Goal: Transaction & Acquisition: Purchase product/service

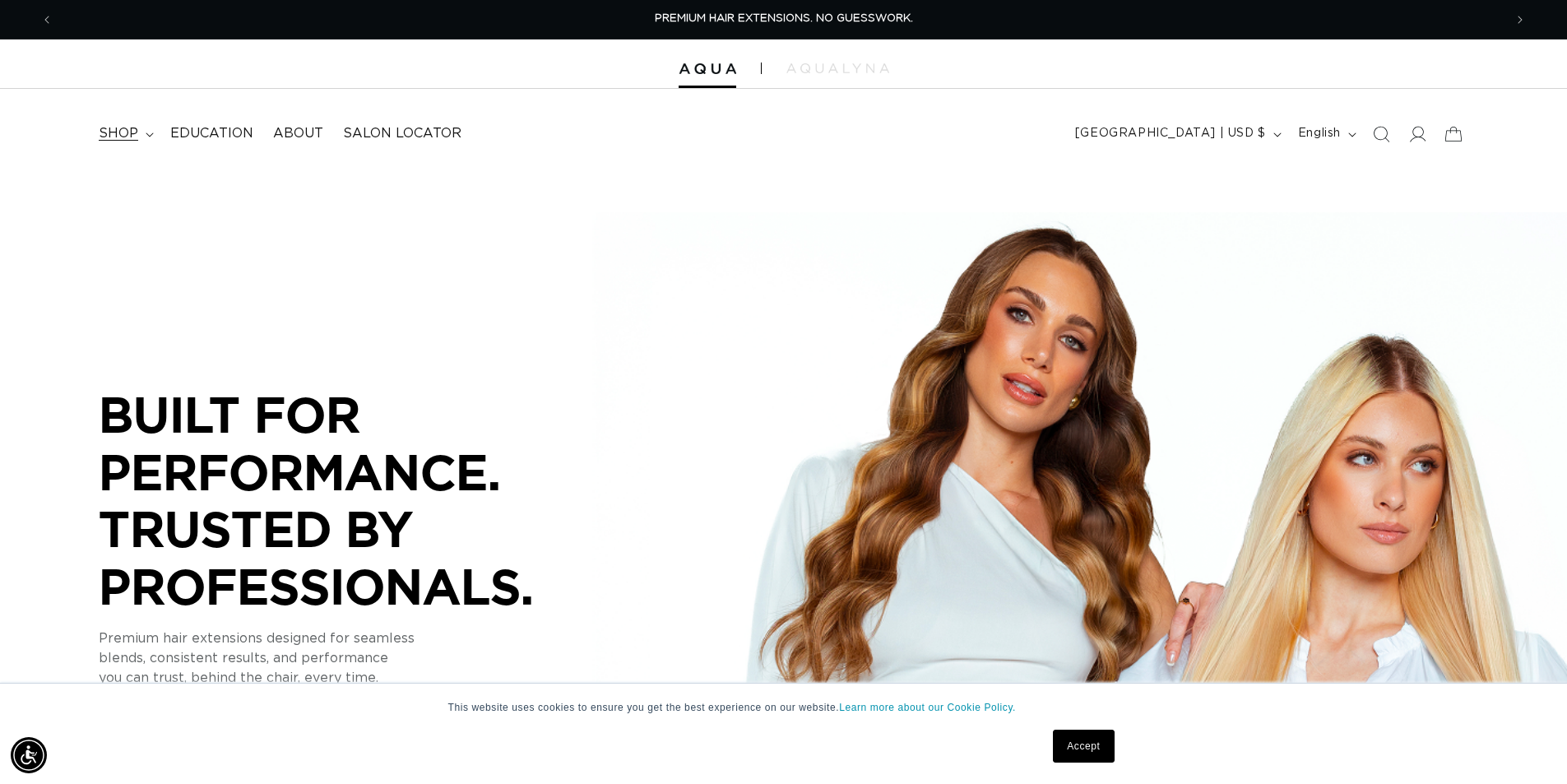
click at [138, 137] on summary "shop" at bounding box center [125, 133] width 72 height 37
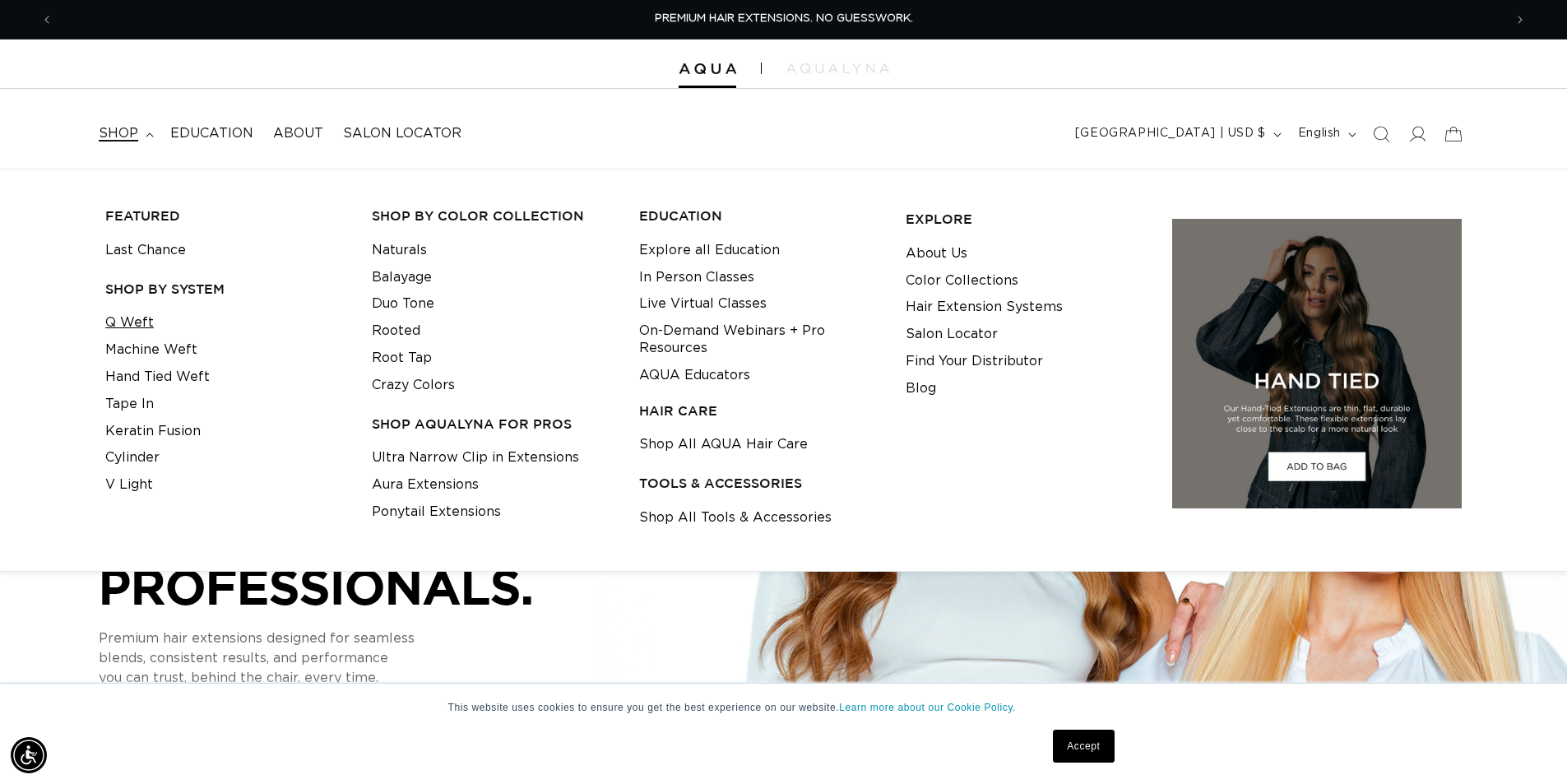
click at [125, 332] on link "Q Weft" at bounding box center [130, 322] width 48 height 27
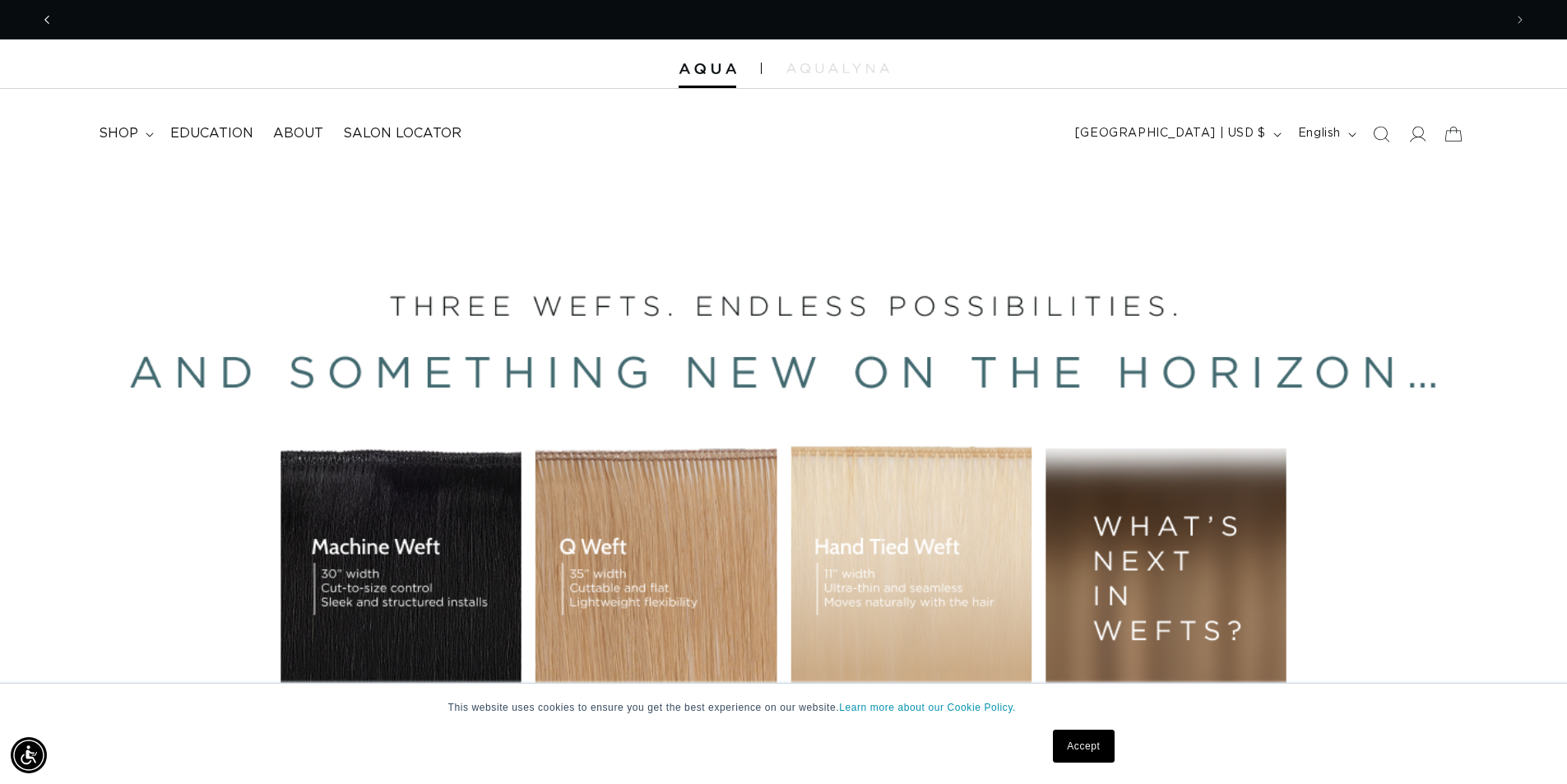
scroll to position [0, 2901]
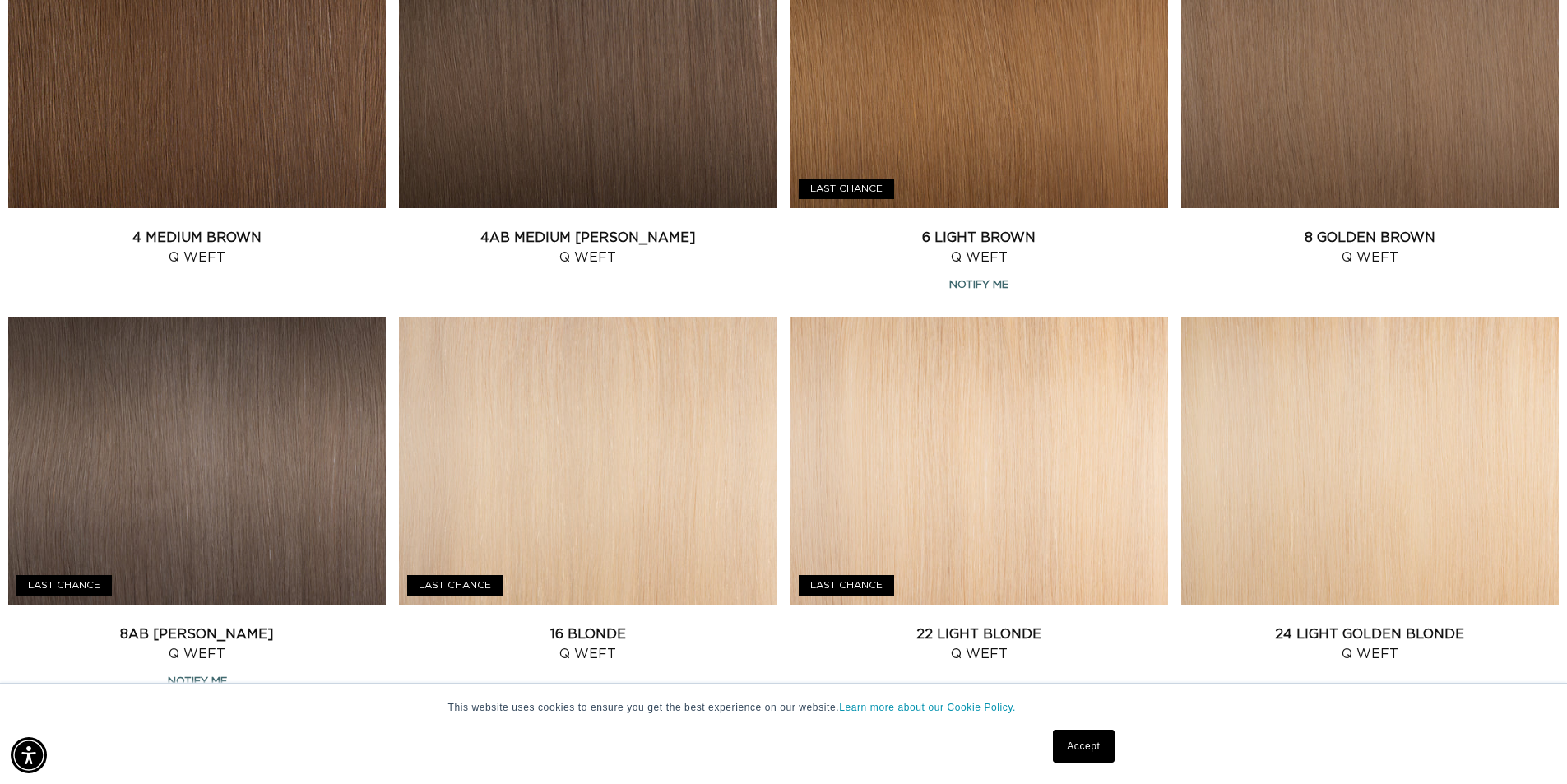
scroll to position [0, 1450]
click at [226, 624] on link "8AB Ash Brown Q Weft" at bounding box center [197, 644] width 378 height 40
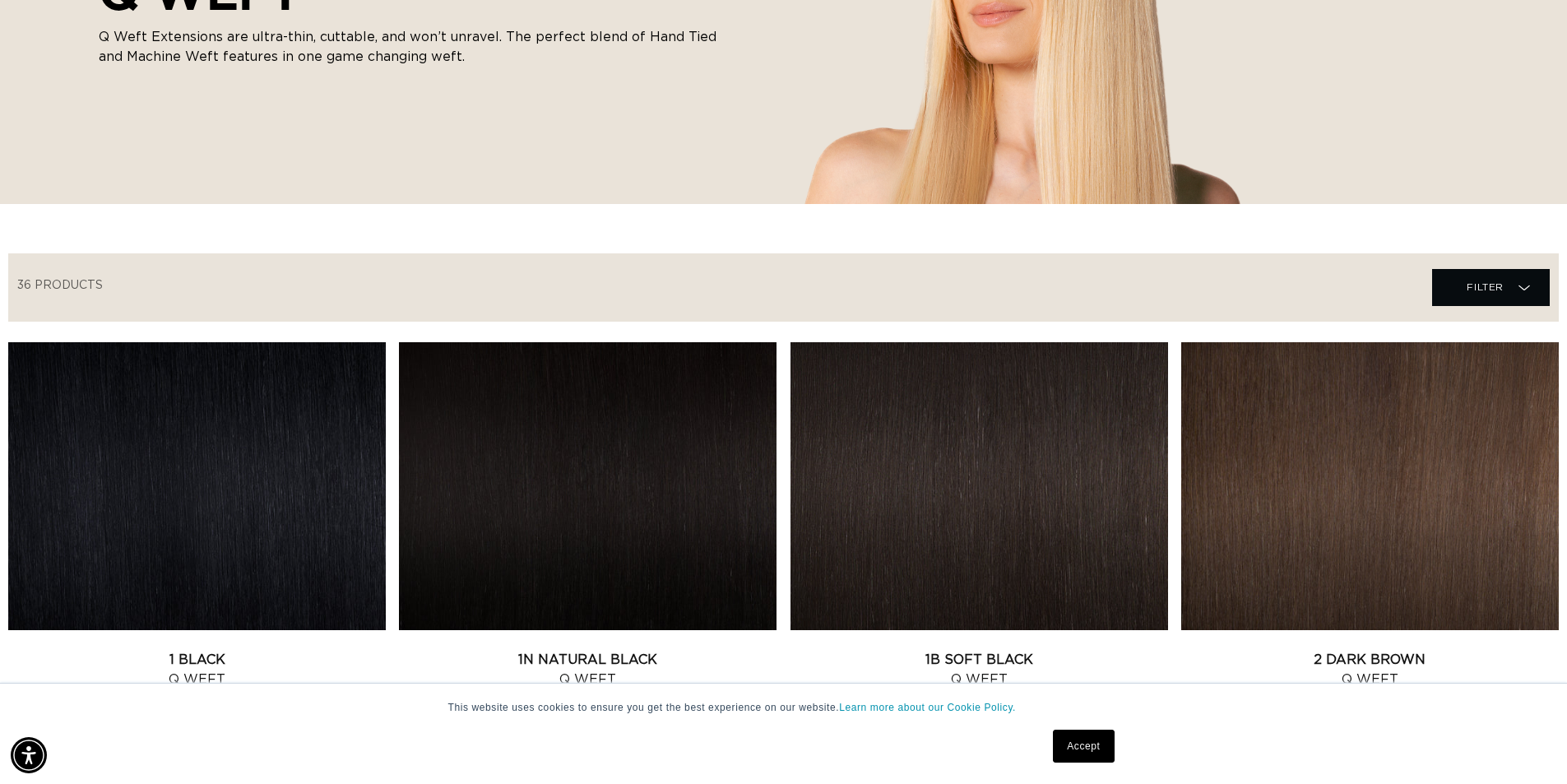
scroll to position [82, 0]
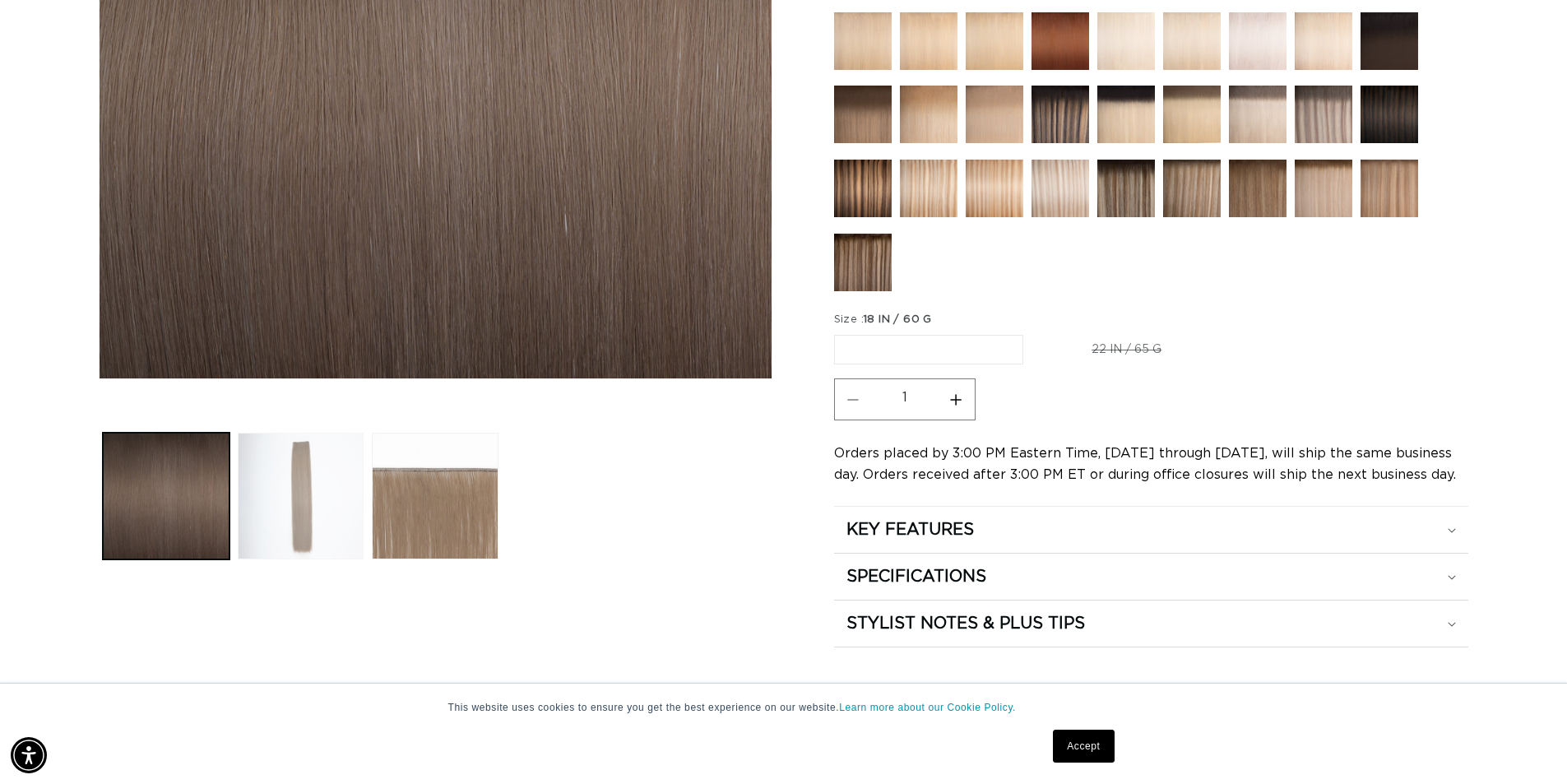
click at [294, 492] on button "Load image 2 in gallery view" at bounding box center [301, 495] width 127 height 127
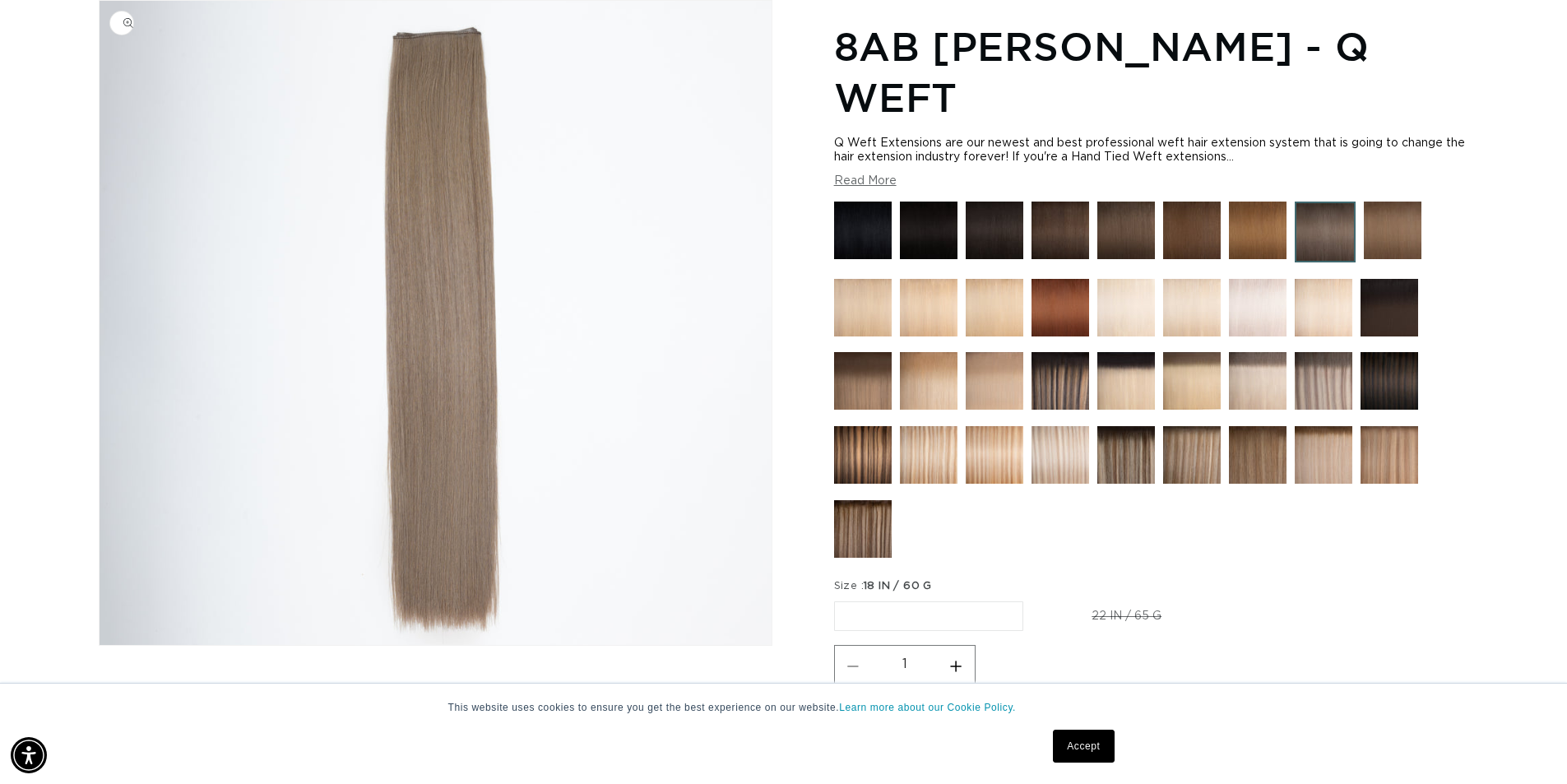
scroll to position [0, 2901]
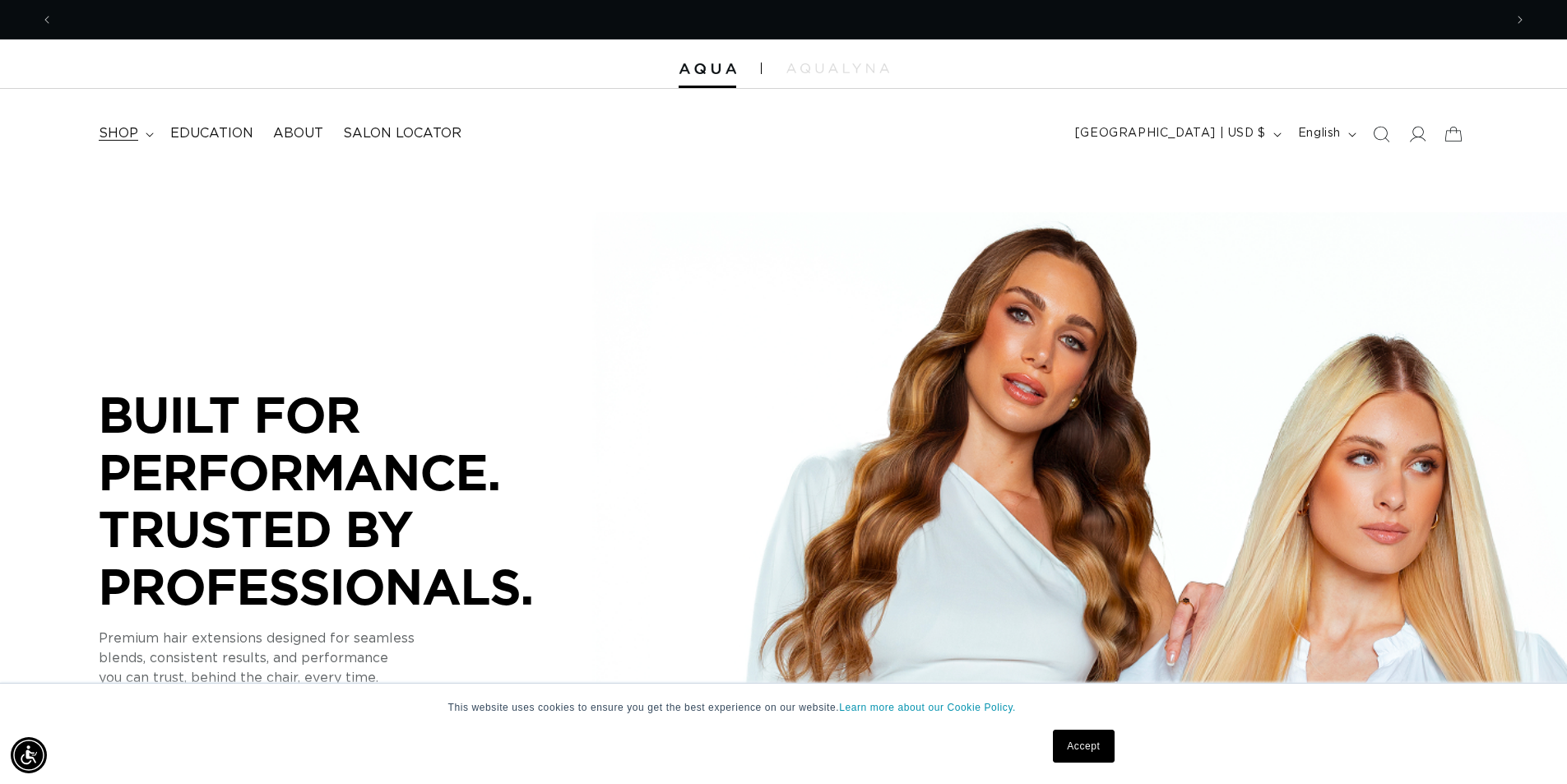
click at [126, 127] on span "shop" at bounding box center [118, 134] width 40 height 17
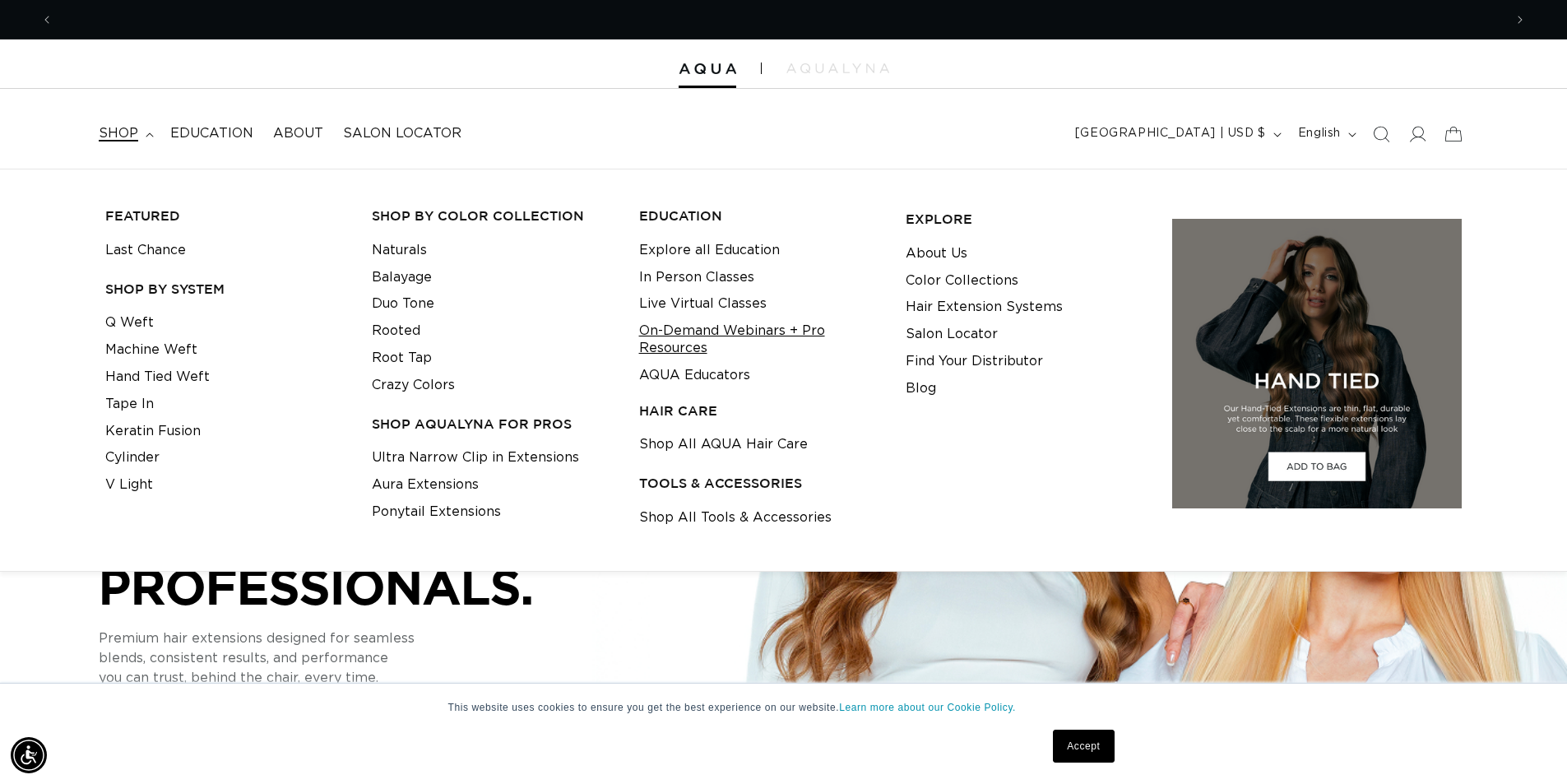
scroll to position [0, 2901]
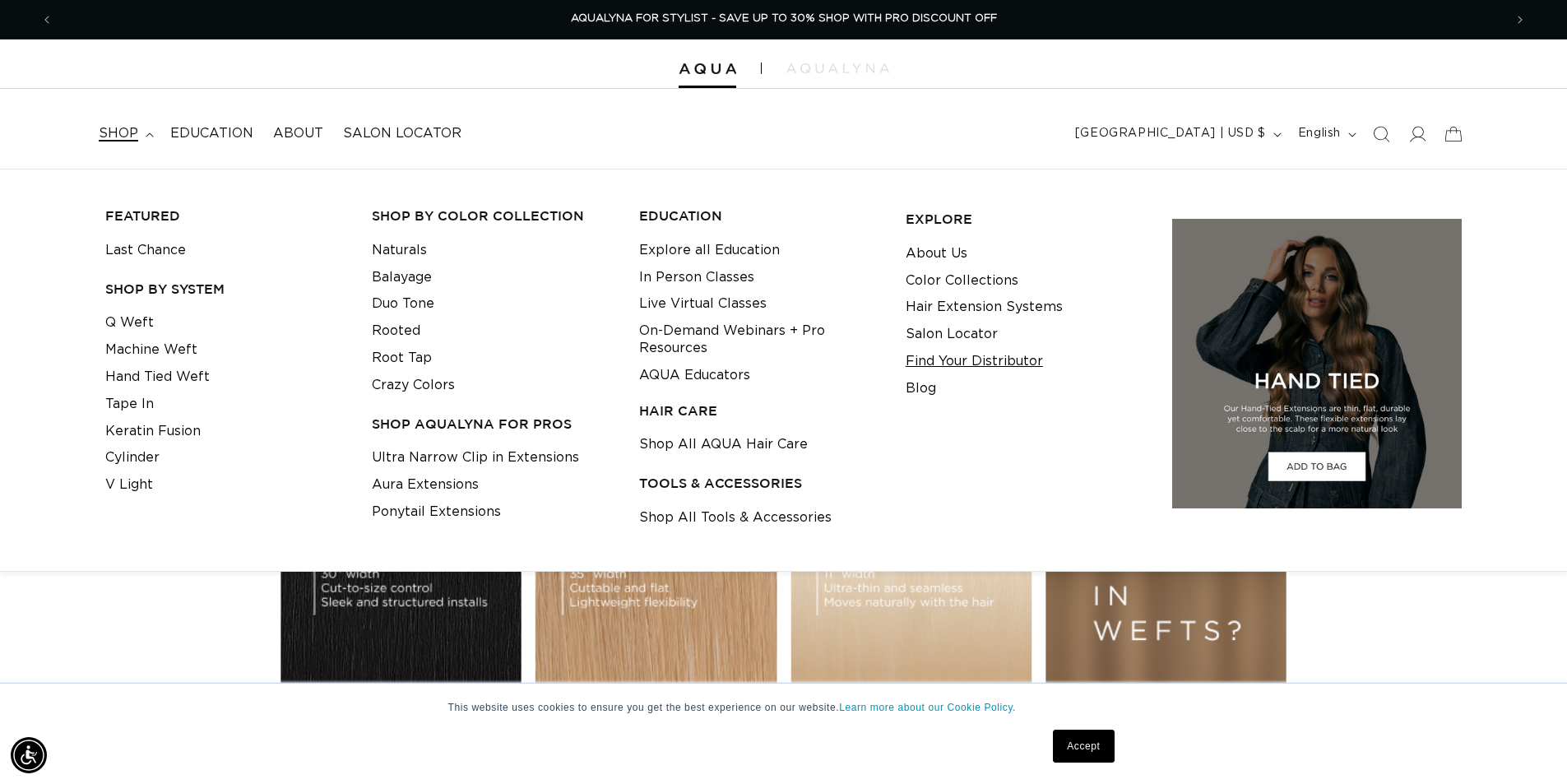
click at [953, 365] on link "Find Your Distributor" at bounding box center [974, 360] width 138 height 27
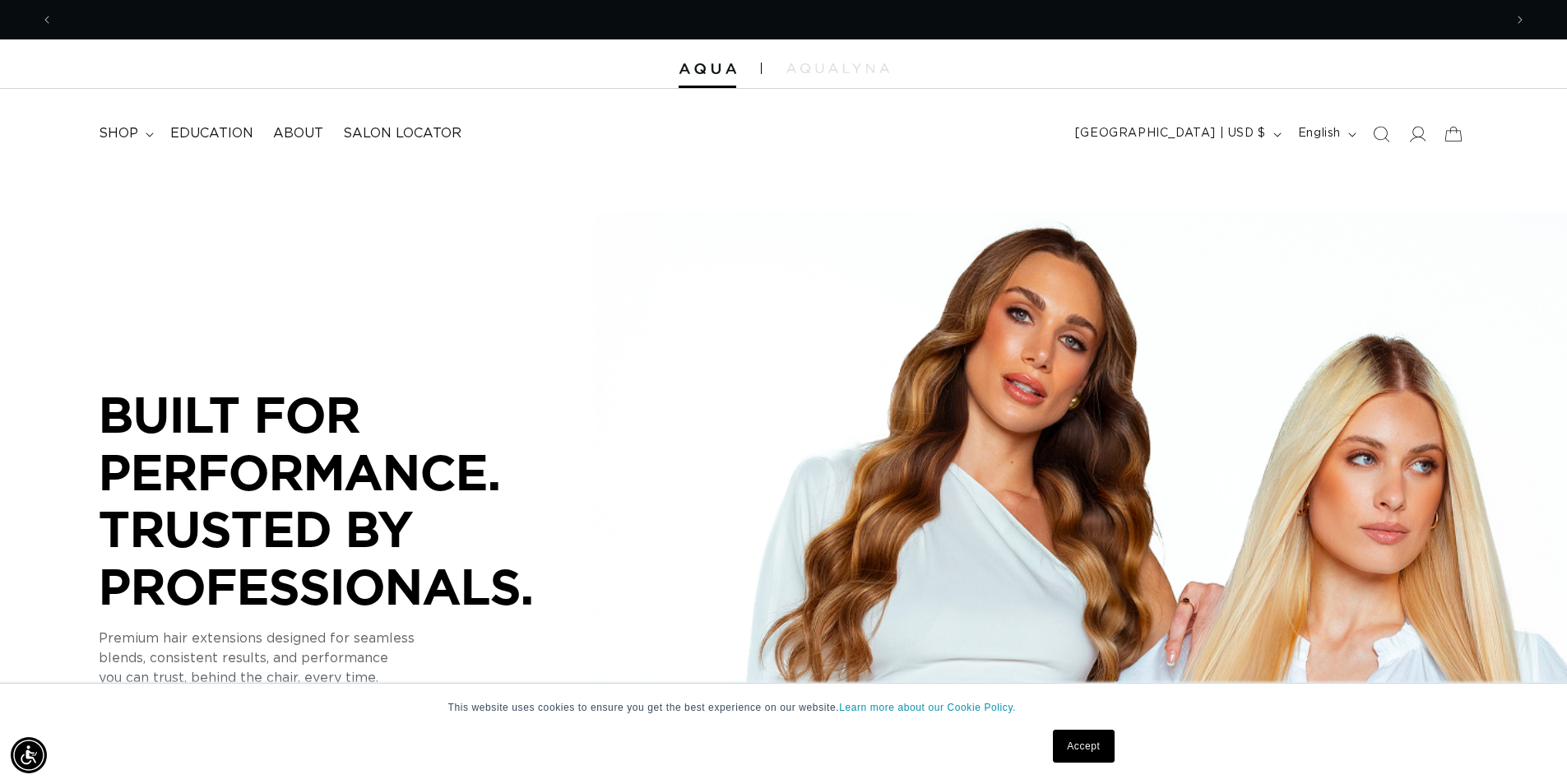
scroll to position [0, 0]
click at [107, 136] on span "shop" at bounding box center [118, 134] width 40 height 17
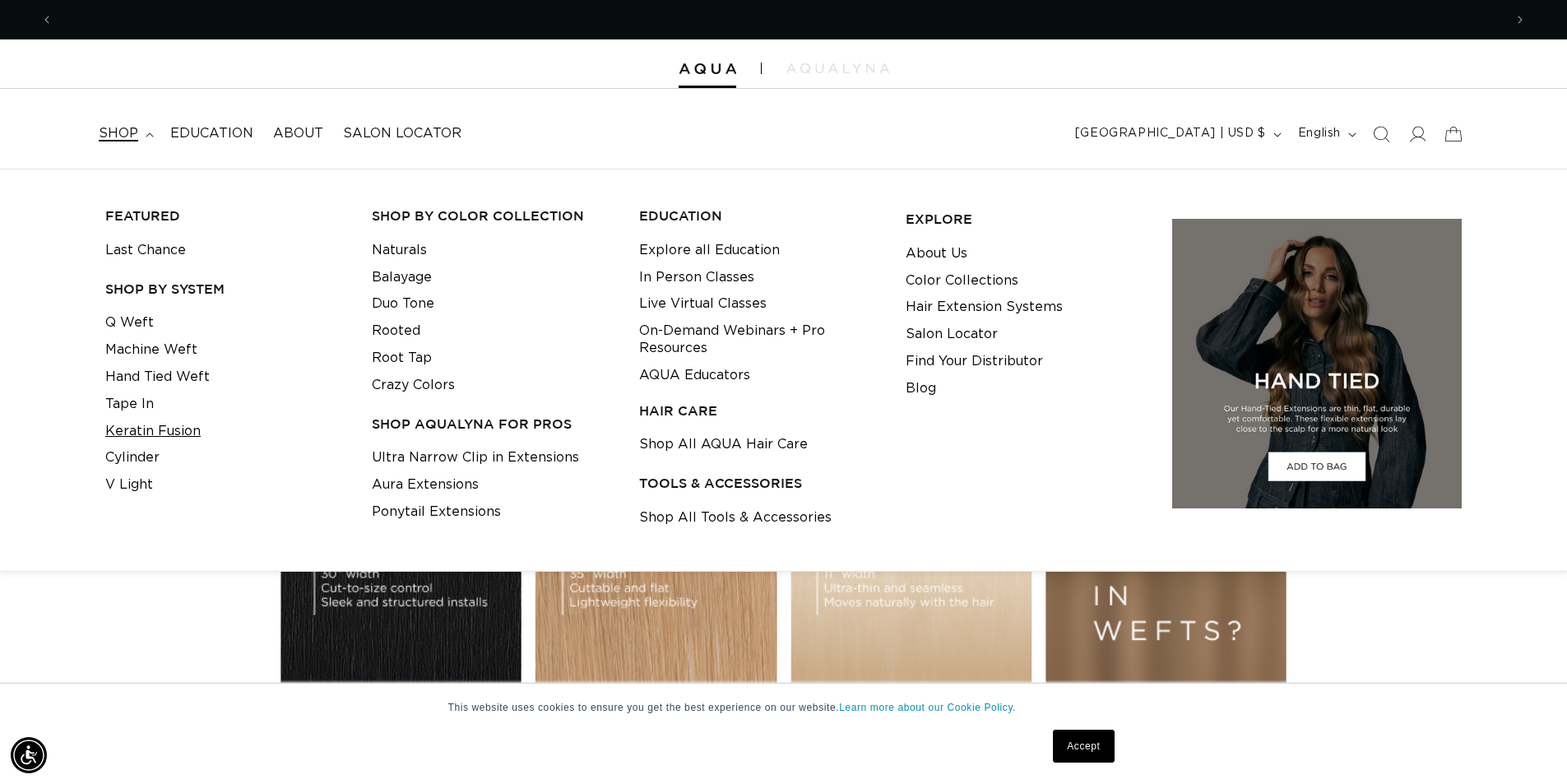
scroll to position [0, 2901]
click at [402, 301] on link "Duo Tone" at bounding box center [403, 303] width 62 height 27
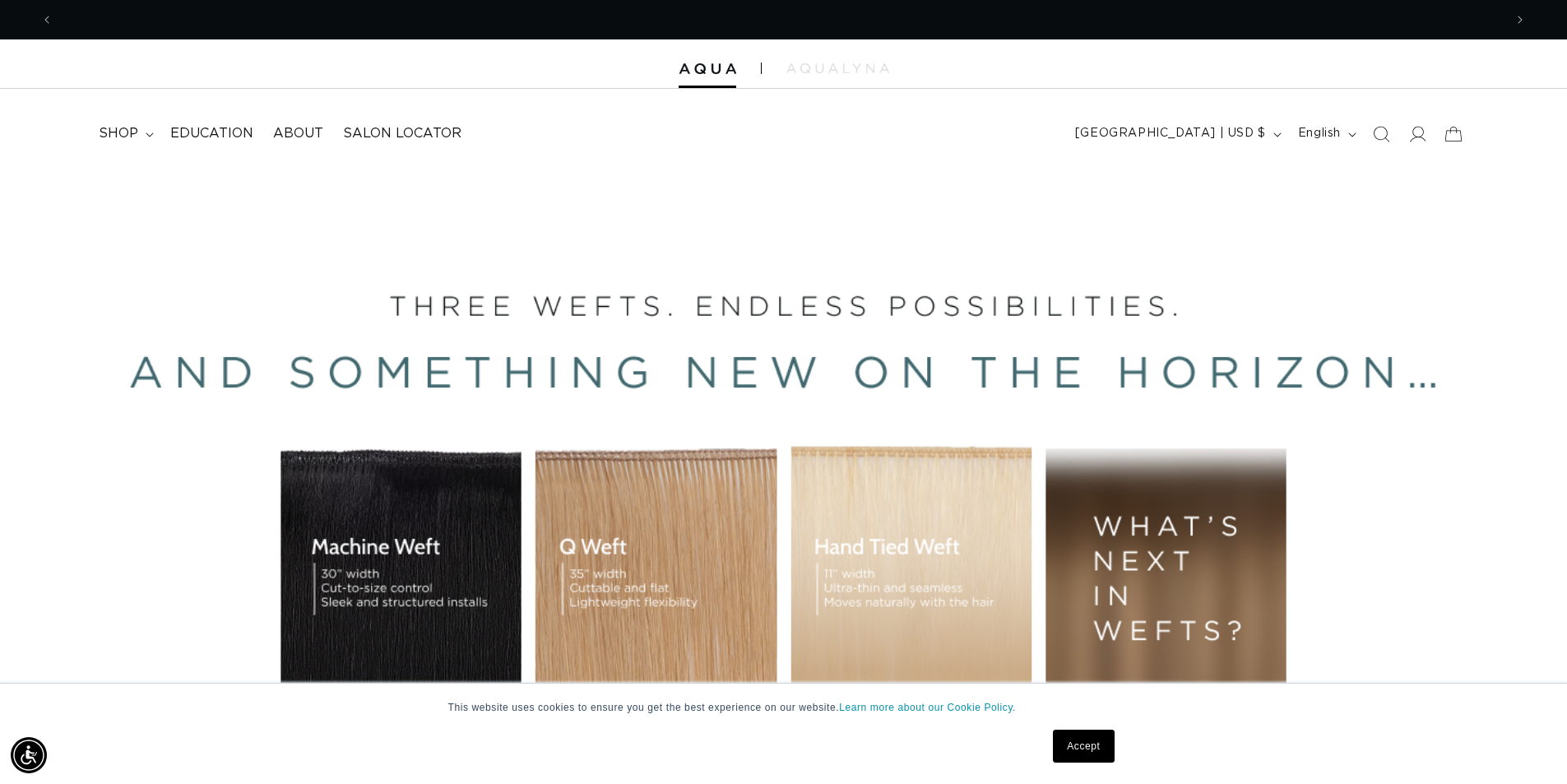
scroll to position [0, 0]
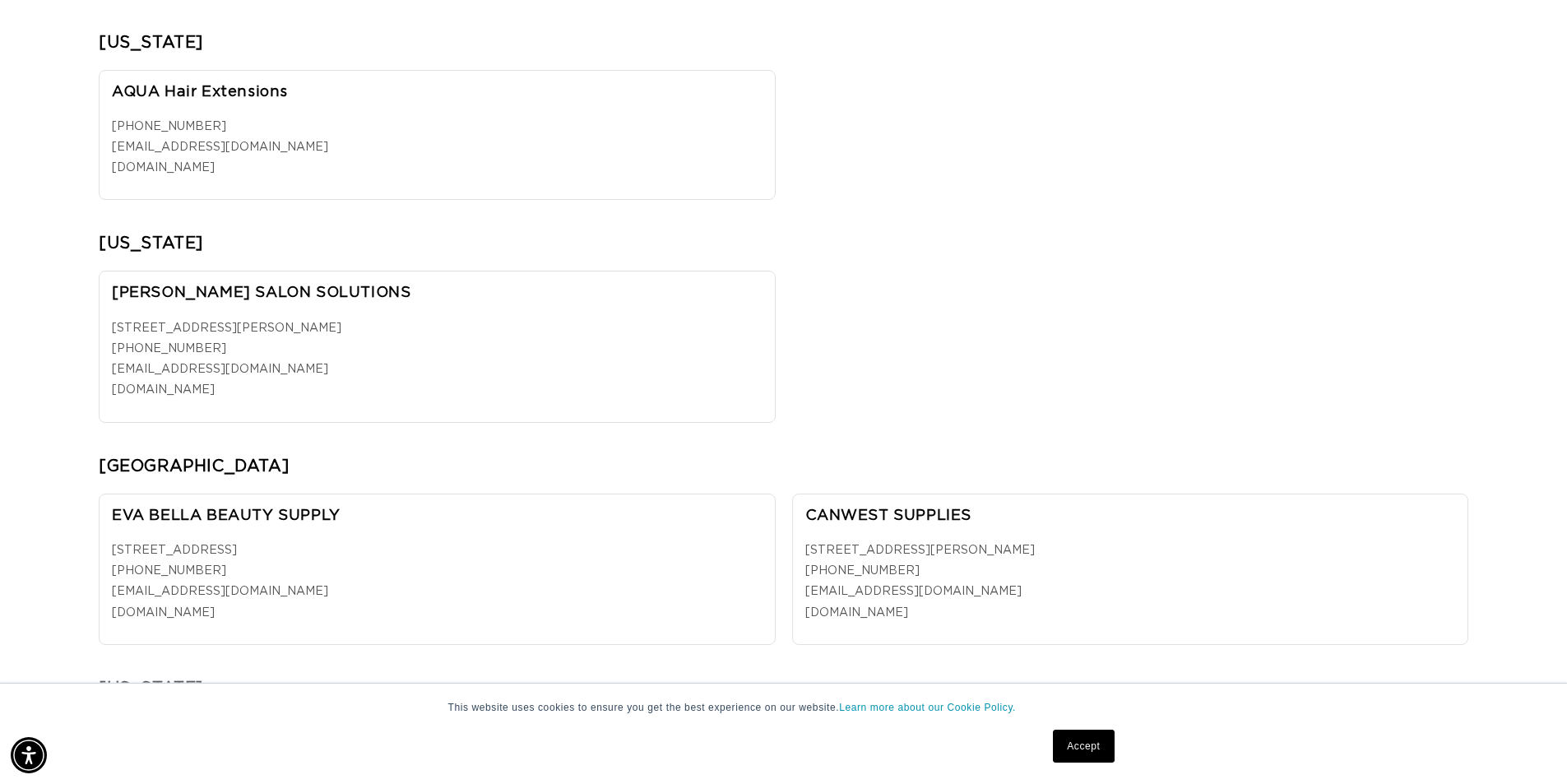
scroll to position [0, 1450]
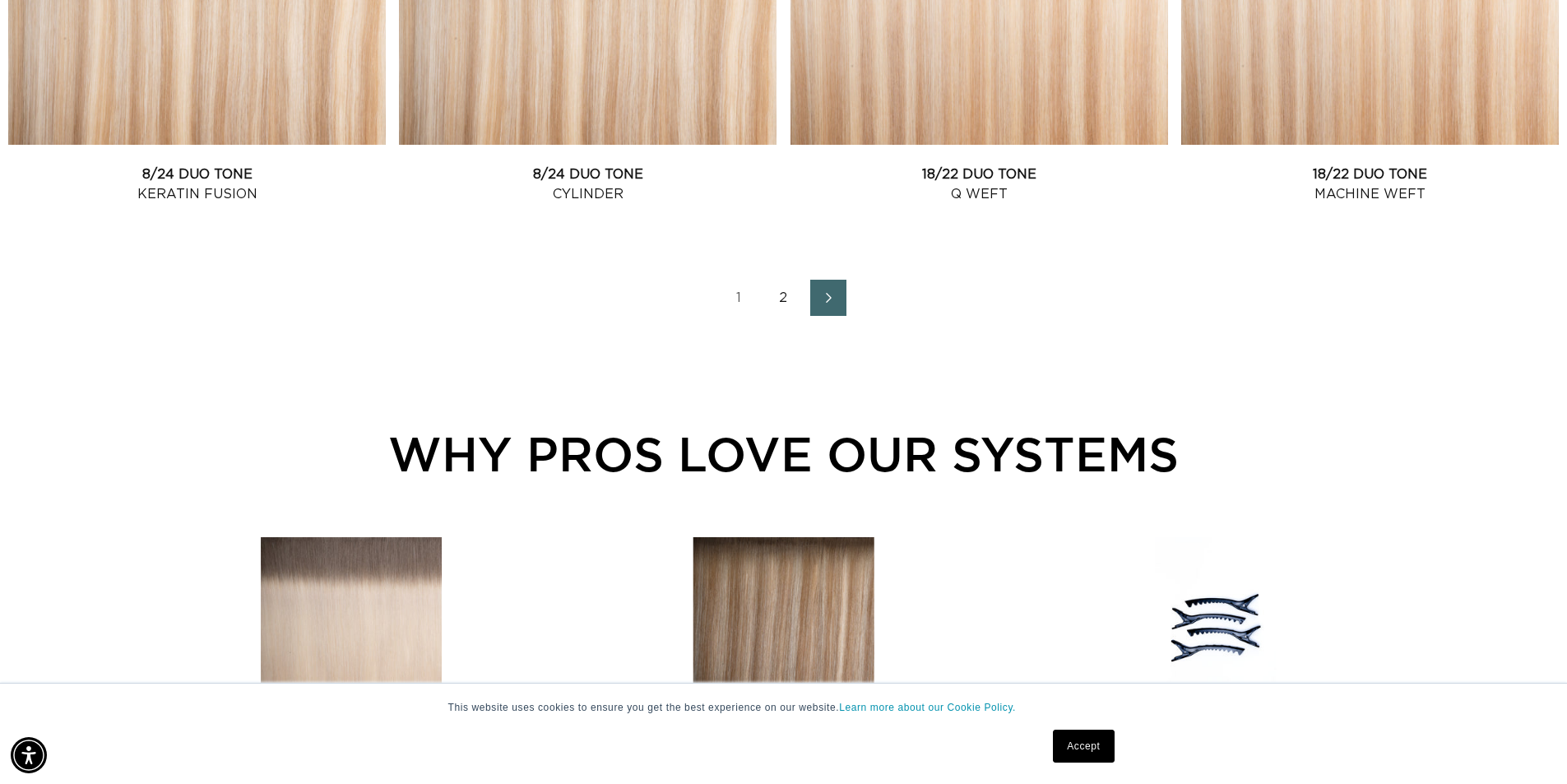
scroll to position [2303, 0]
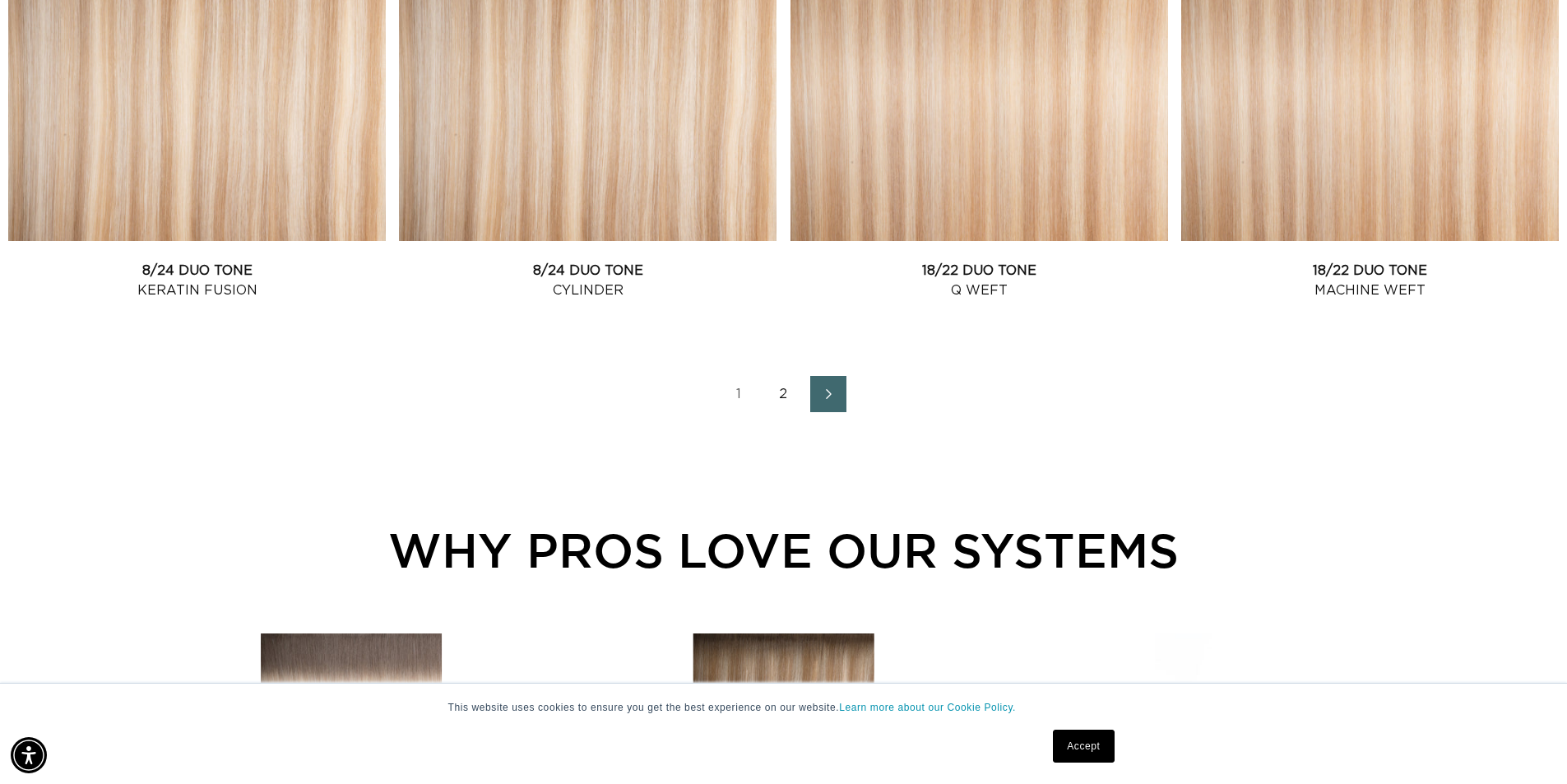
click at [781, 397] on link "2" at bounding box center [784, 394] width 36 height 36
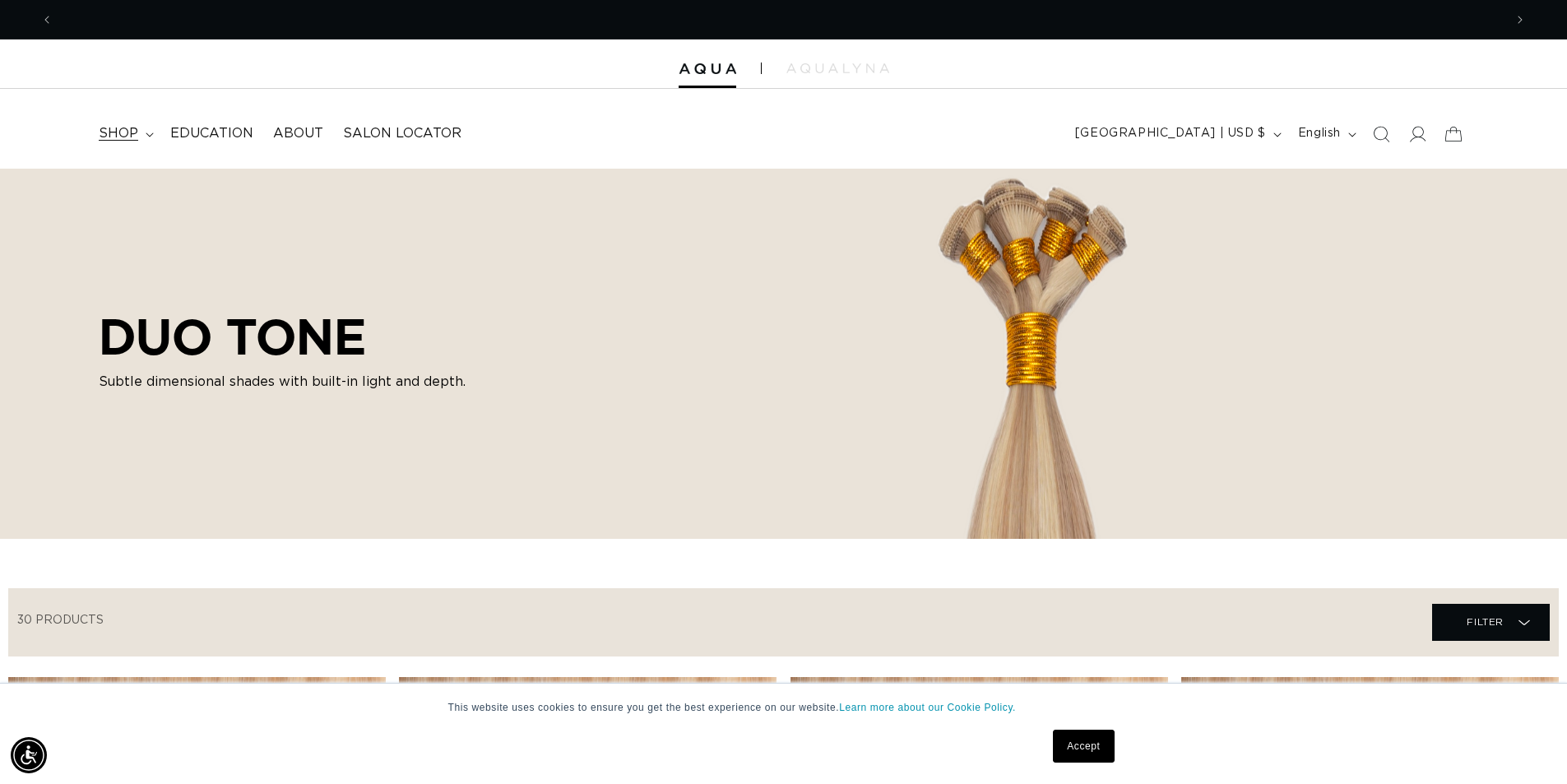
scroll to position [0, 2901]
click at [115, 118] on summary "shop" at bounding box center [125, 133] width 72 height 37
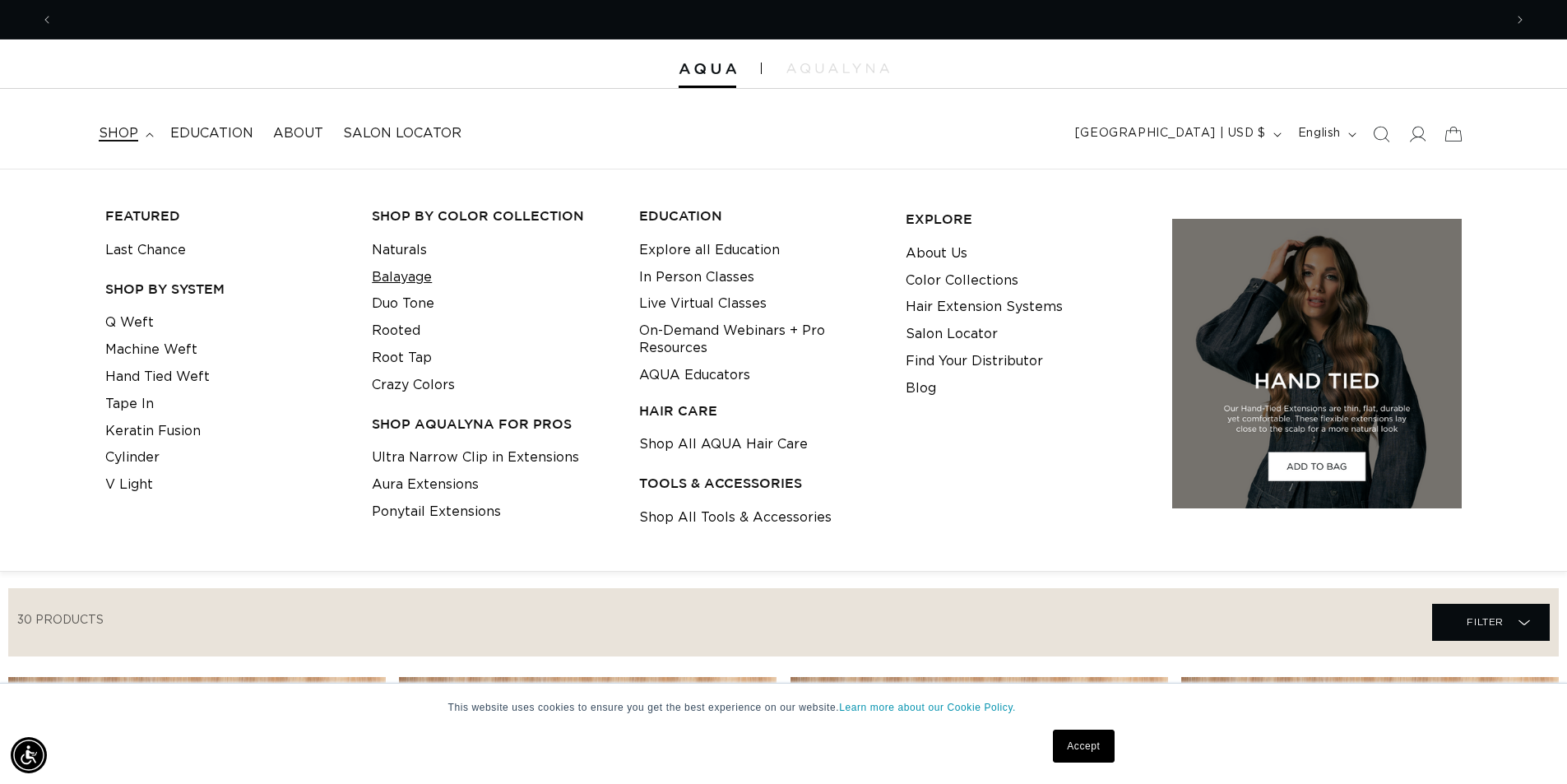
scroll to position [0, 1450]
click at [401, 282] on link "Balayage" at bounding box center [401, 277] width 60 height 27
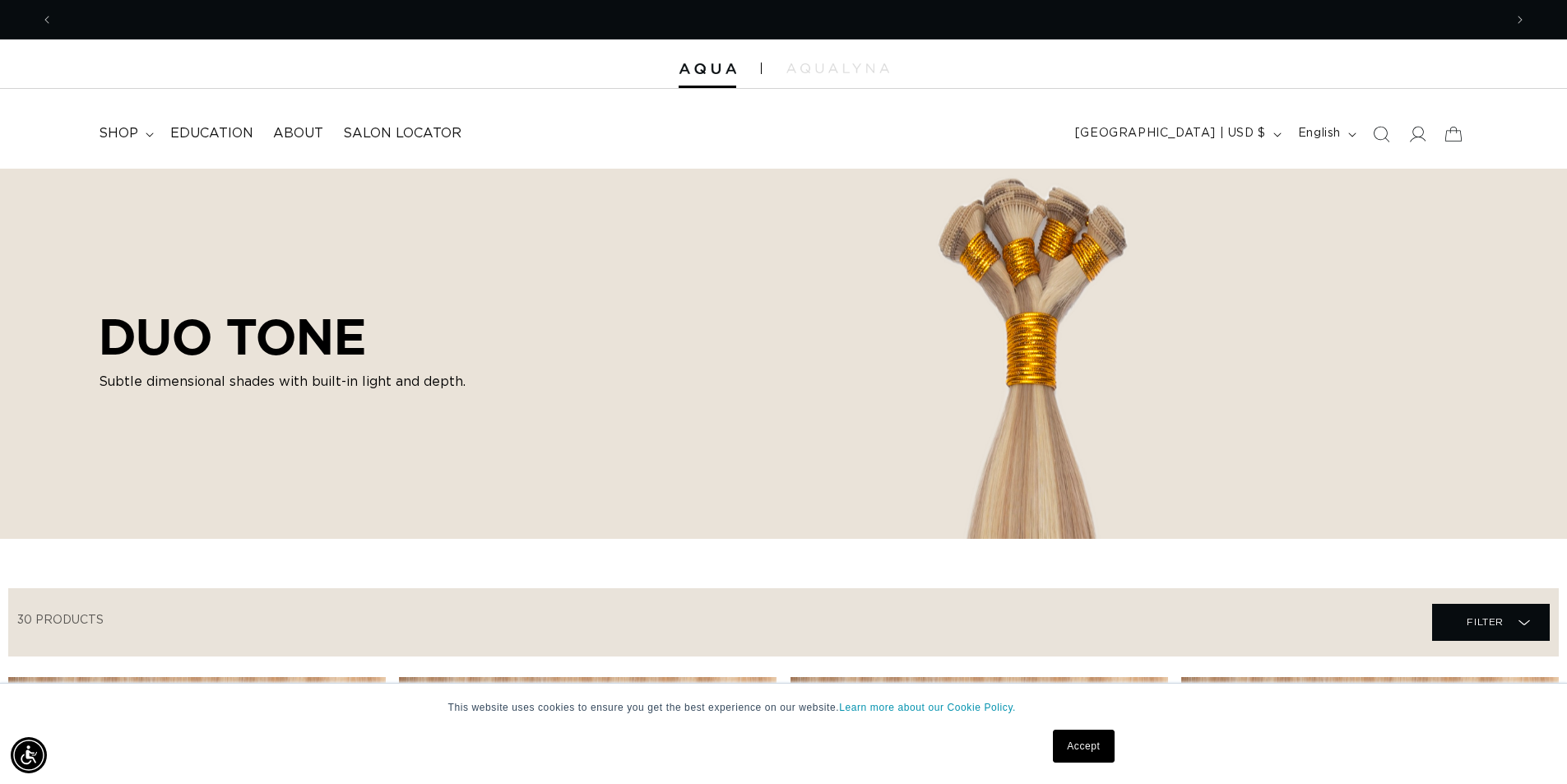
scroll to position [0, 2901]
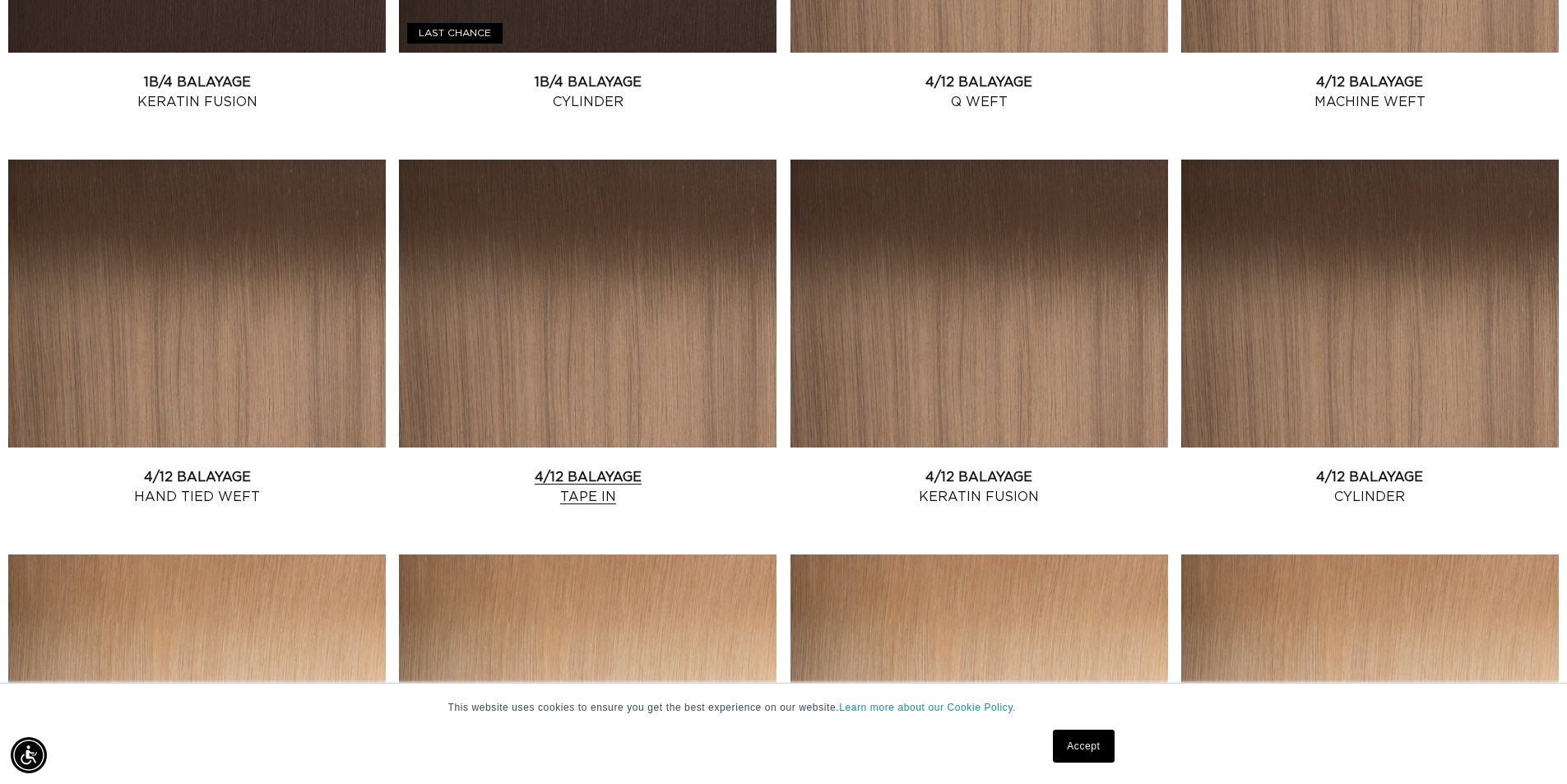
scroll to position [1398, 0]
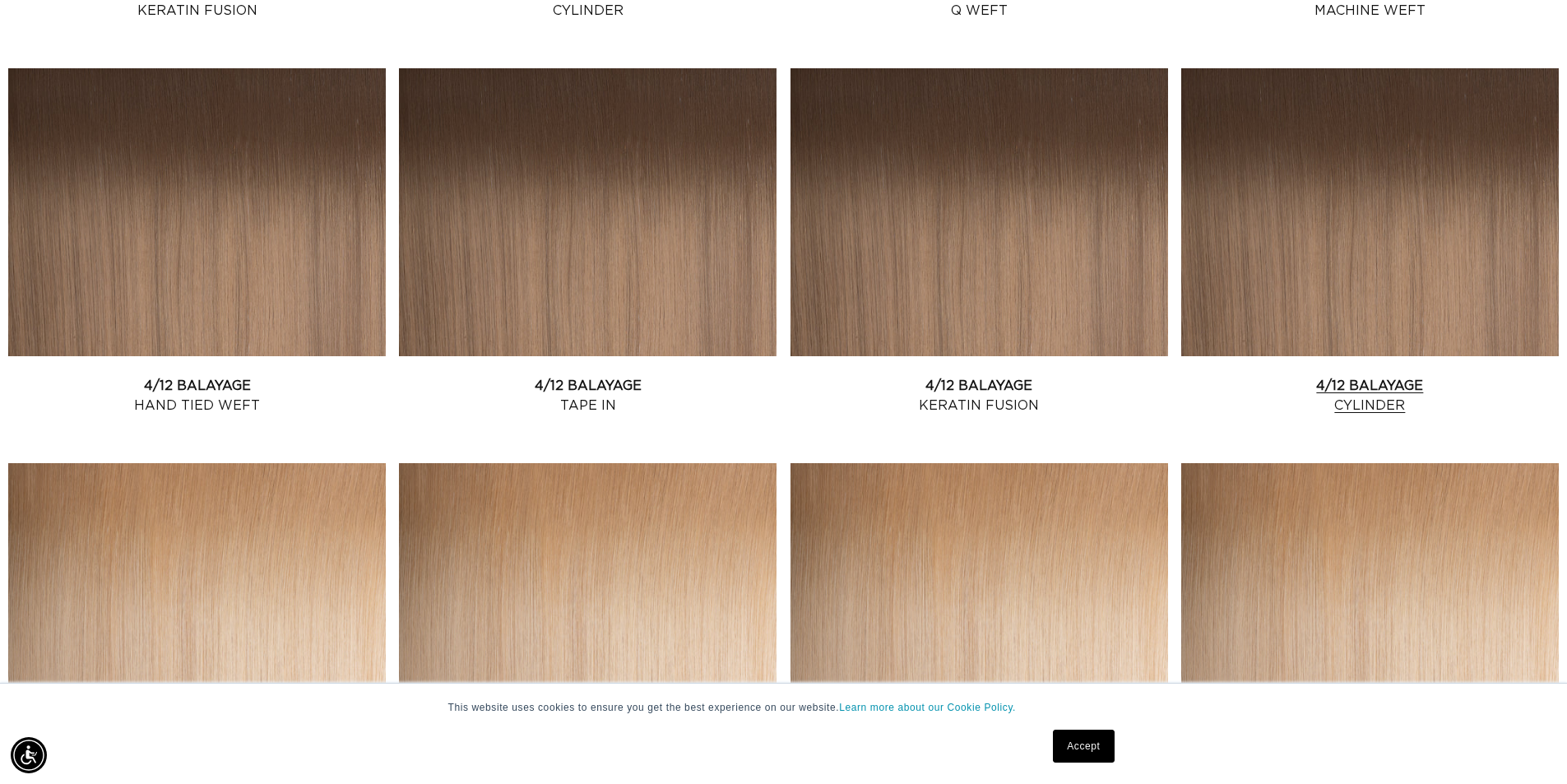
click at [1377, 376] on link "4/12 Balayage Cylinder" at bounding box center [1370, 396] width 378 height 40
click at [654, 376] on link "4/12 Balayage Tape In" at bounding box center [587, 396] width 378 height 40
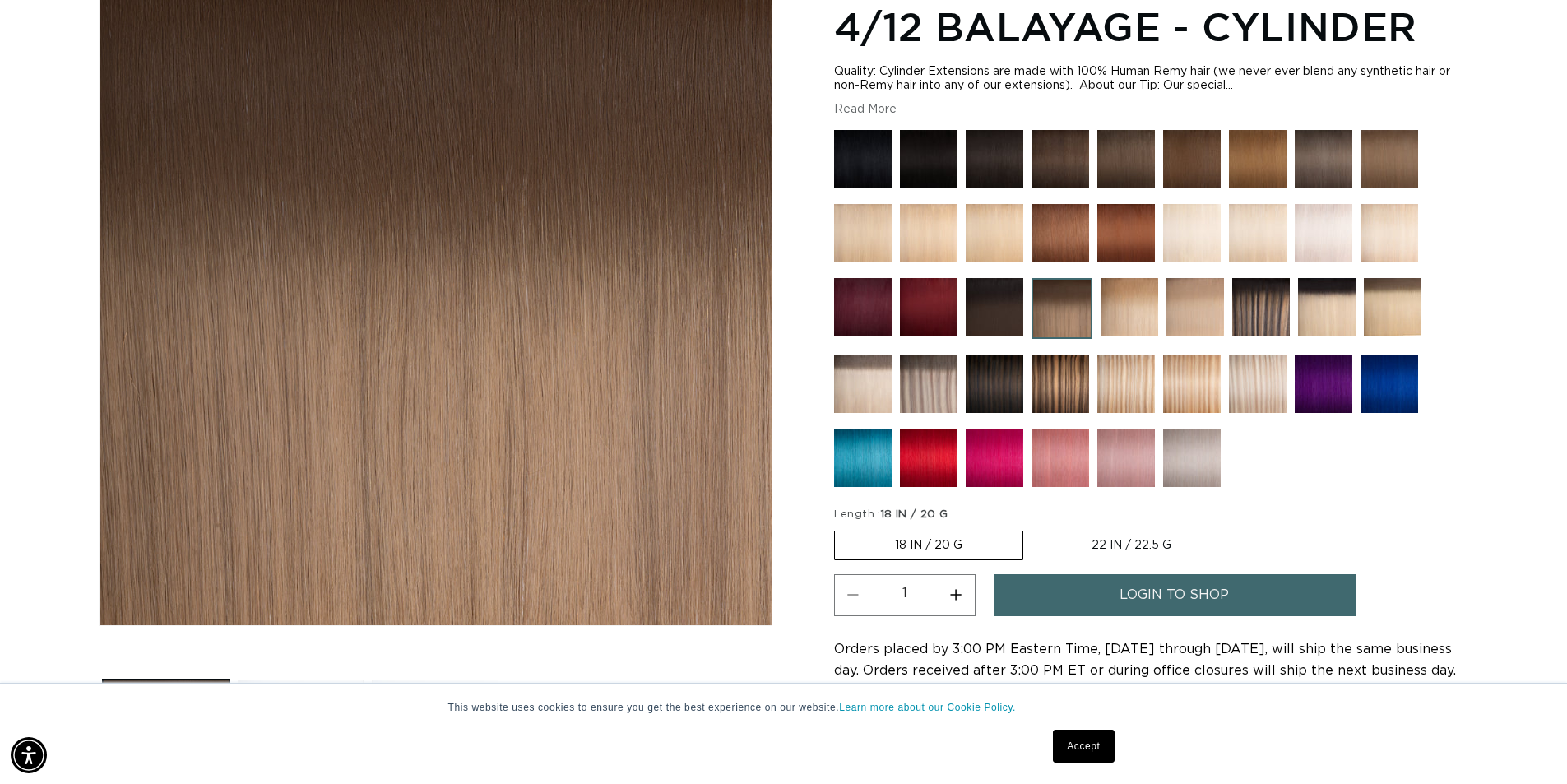
scroll to position [0, 2901]
click at [886, 111] on button "Read More" at bounding box center [866, 110] width 62 height 14
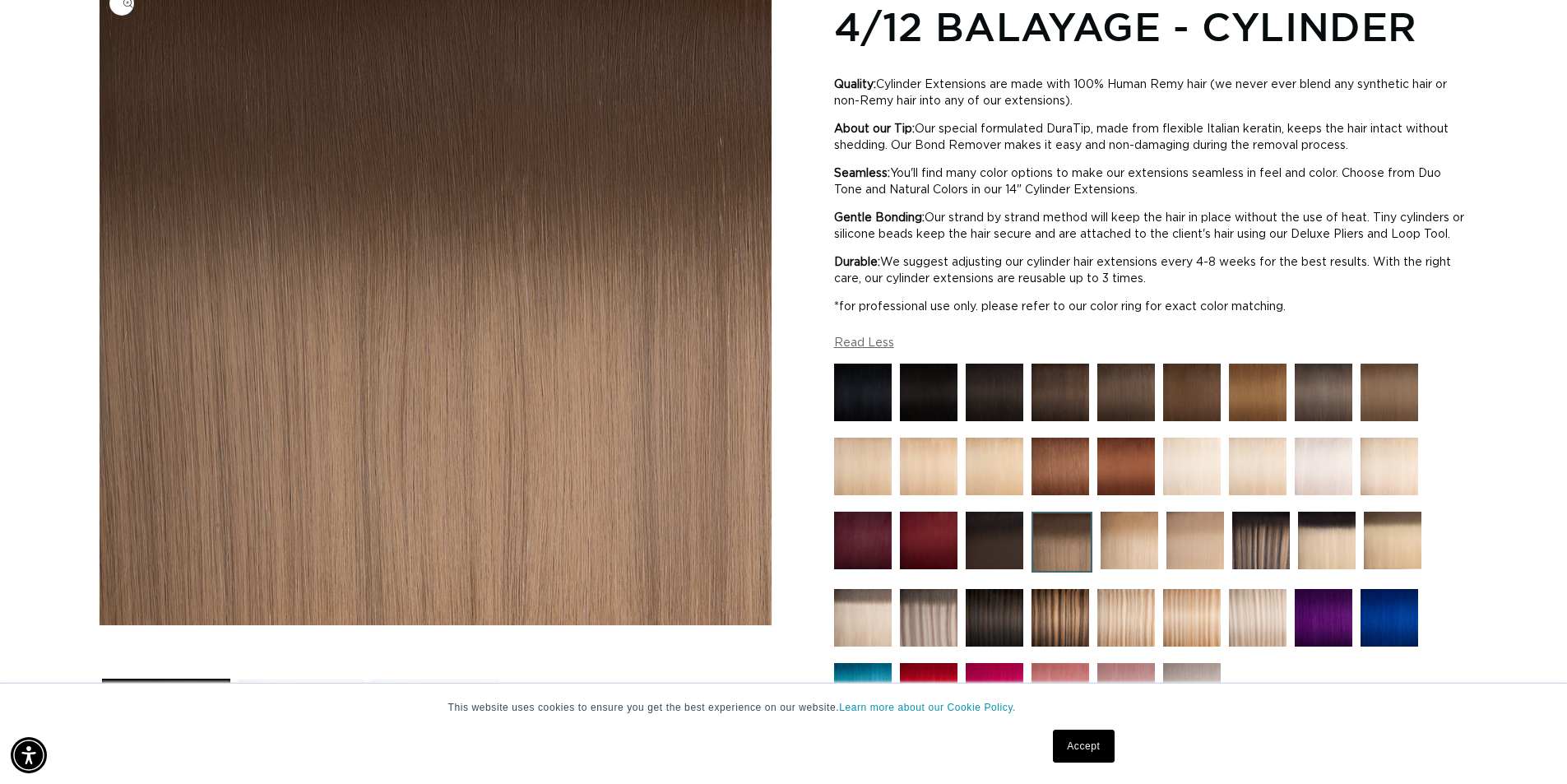
scroll to position [0, 1450]
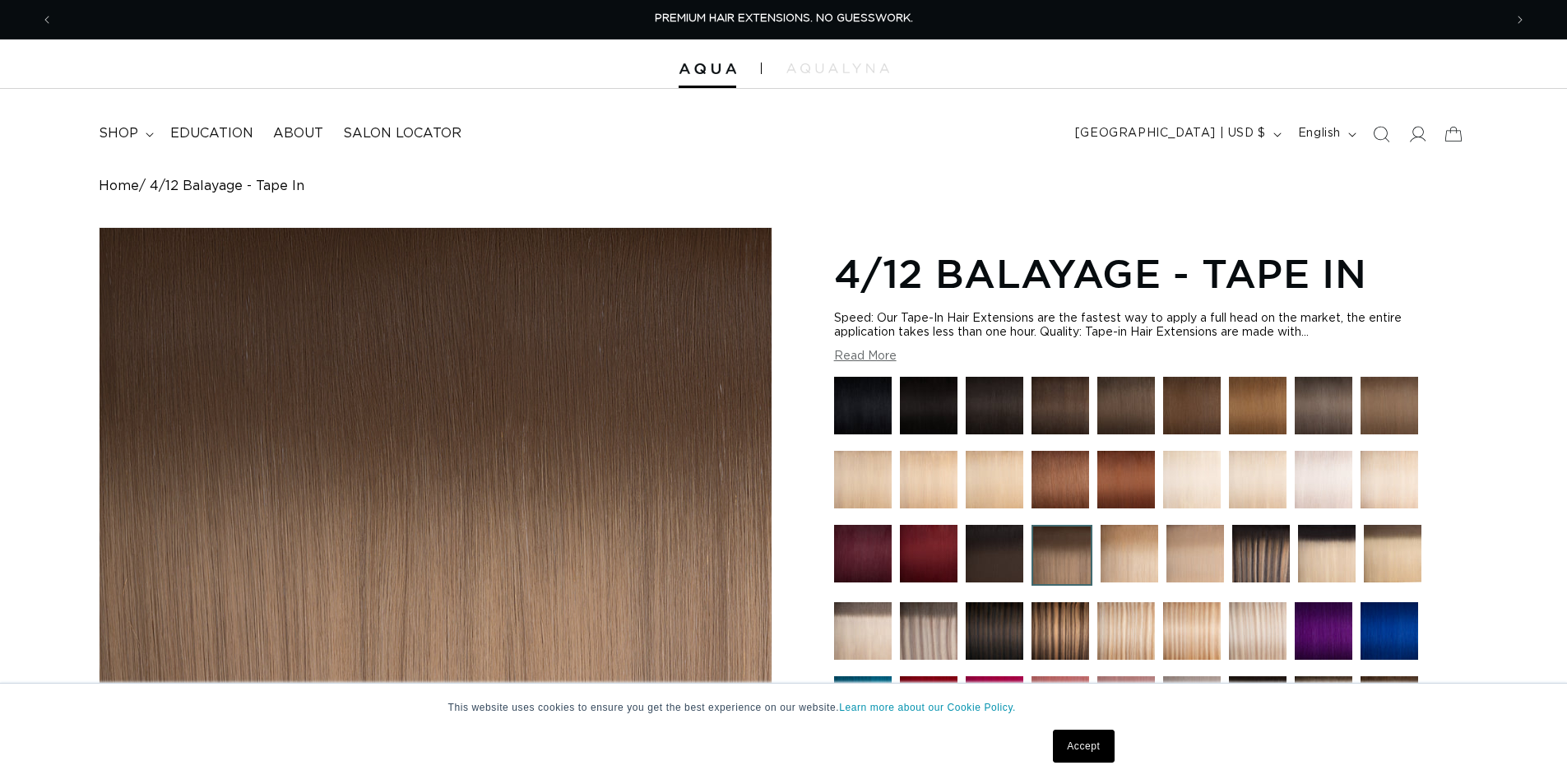
click at [855, 354] on button "Read More" at bounding box center [866, 356] width 62 height 14
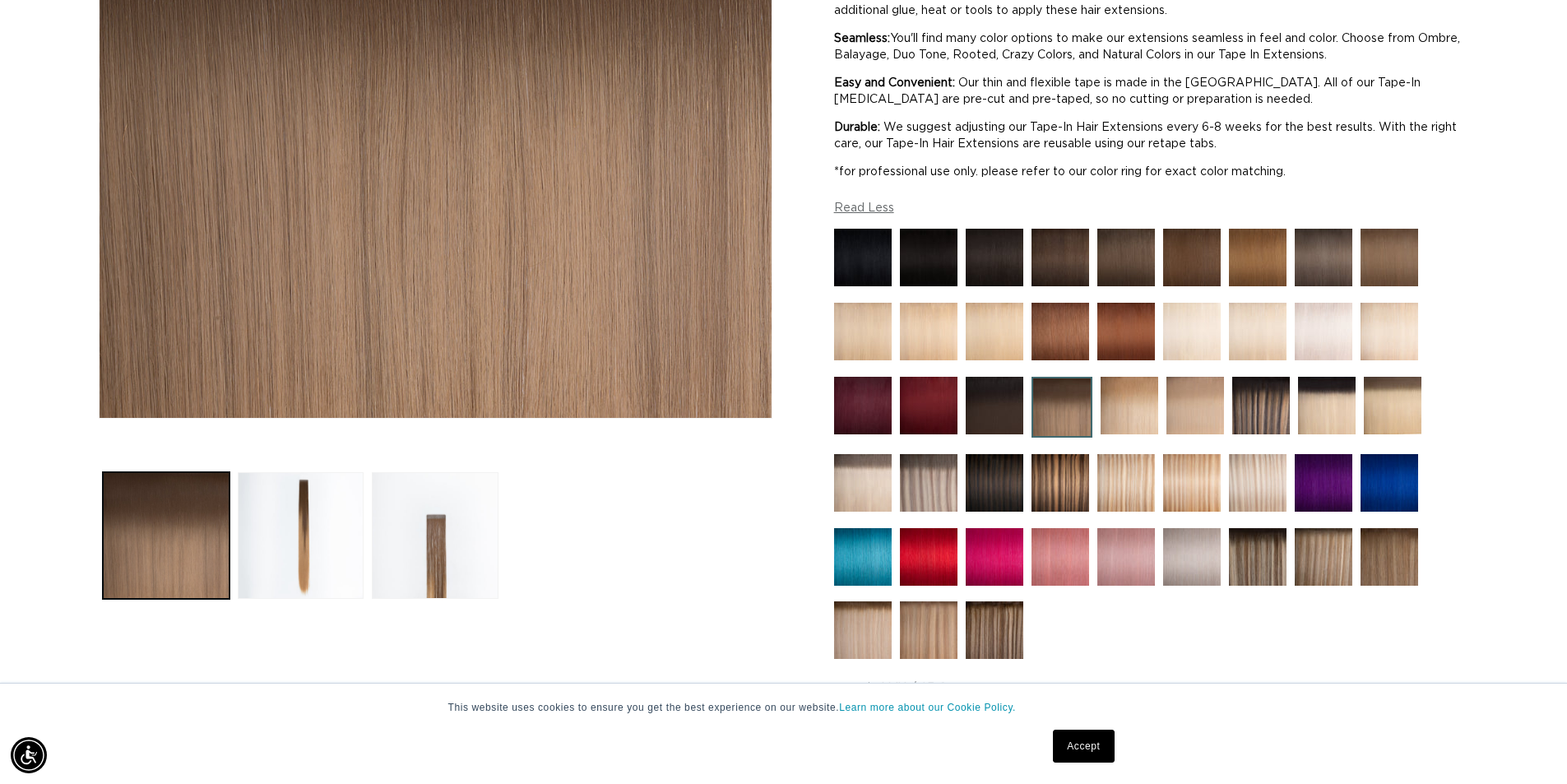
scroll to position [494, 0]
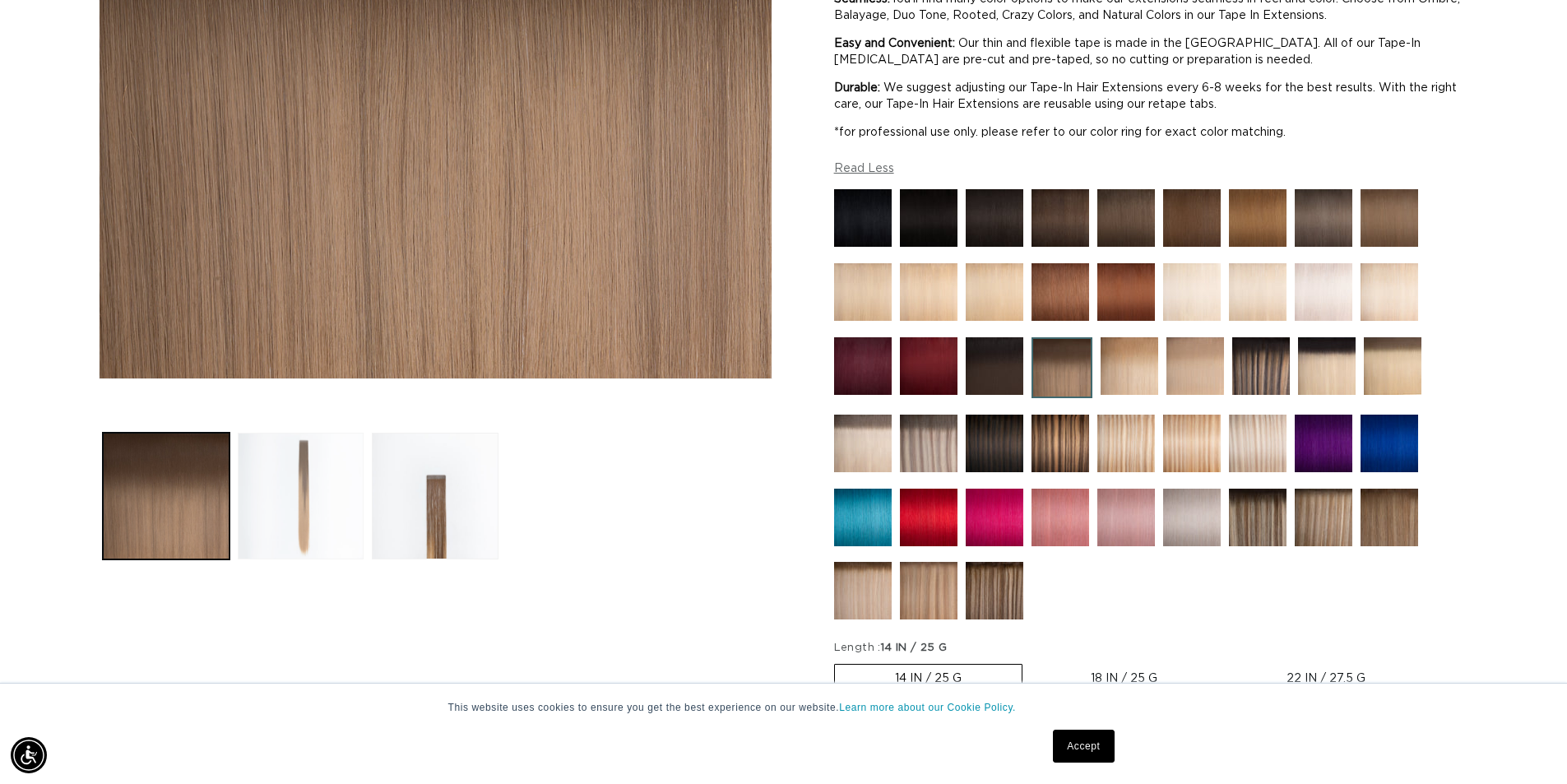
click at [317, 503] on button "Load image 2 in gallery view" at bounding box center [301, 495] width 127 height 127
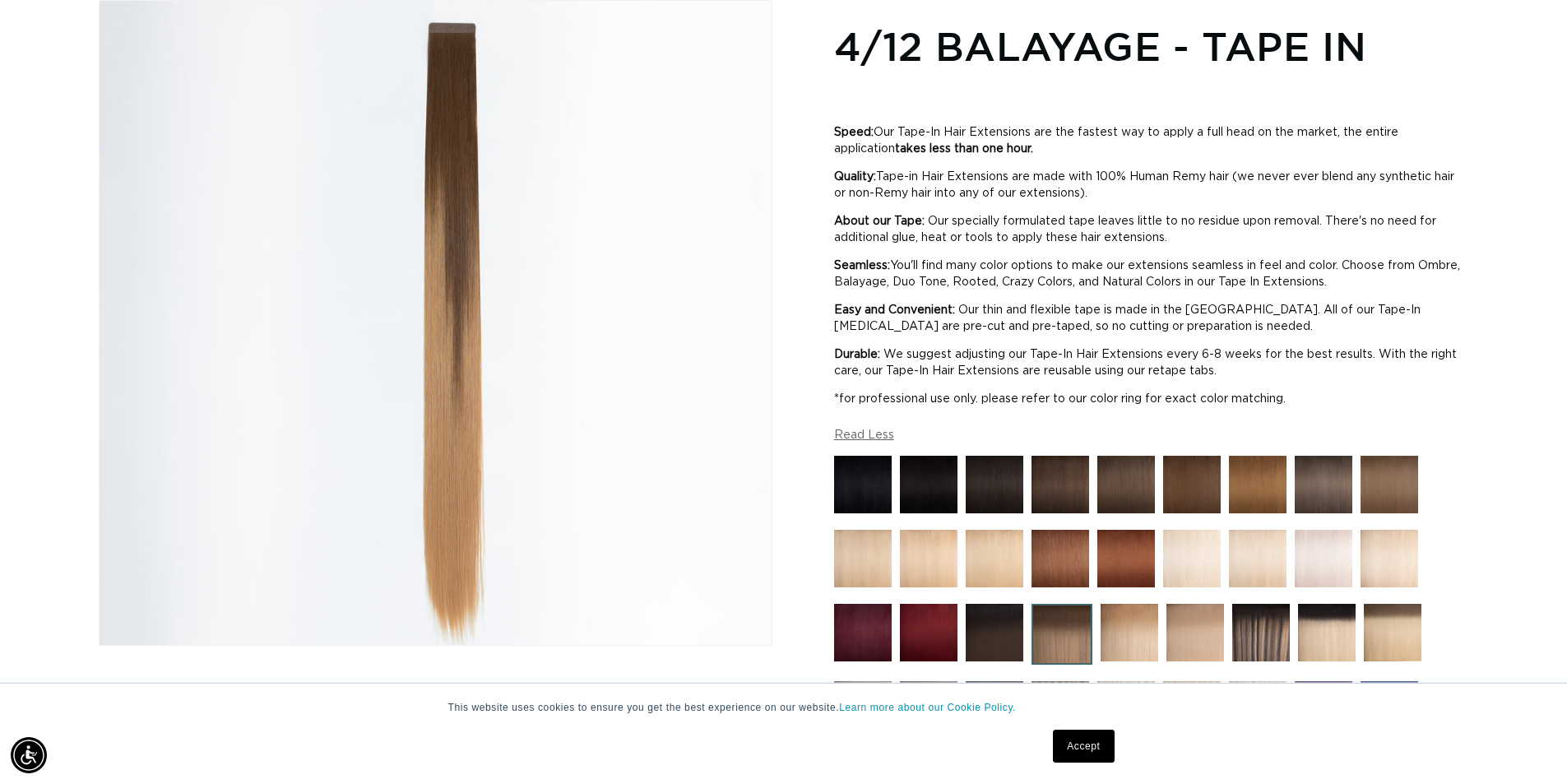
scroll to position [0, 0]
click at [1317, 489] on img at bounding box center [1323, 484] width 58 height 58
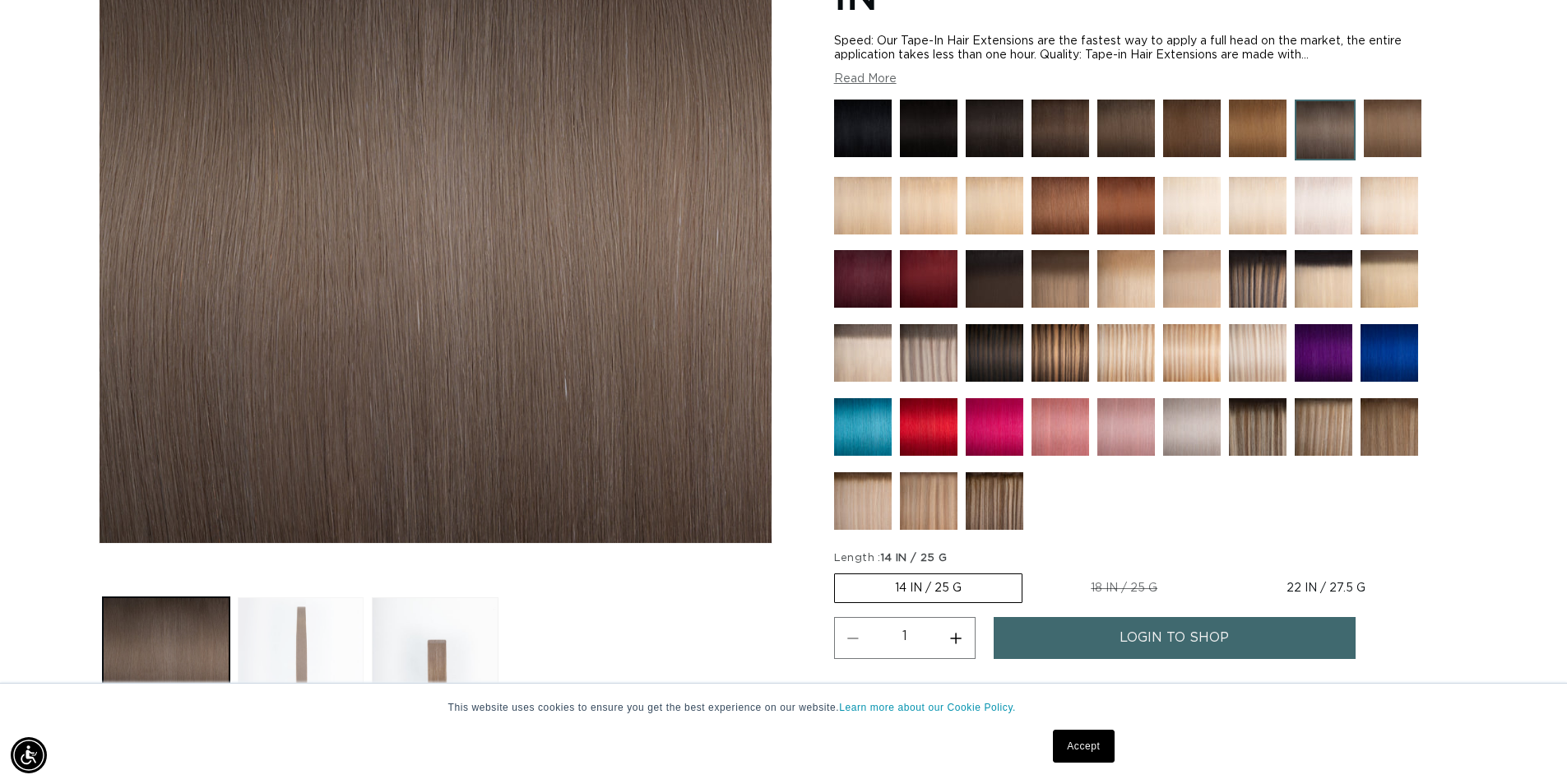
drag, startPoint x: 302, startPoint y: 637, endPoint x: 310, endPoint y: 634, distance: 8.5
click at [302, 639] on button "Load image 2 in gallery view" at bounding box center [301, 660] width 127 height 127
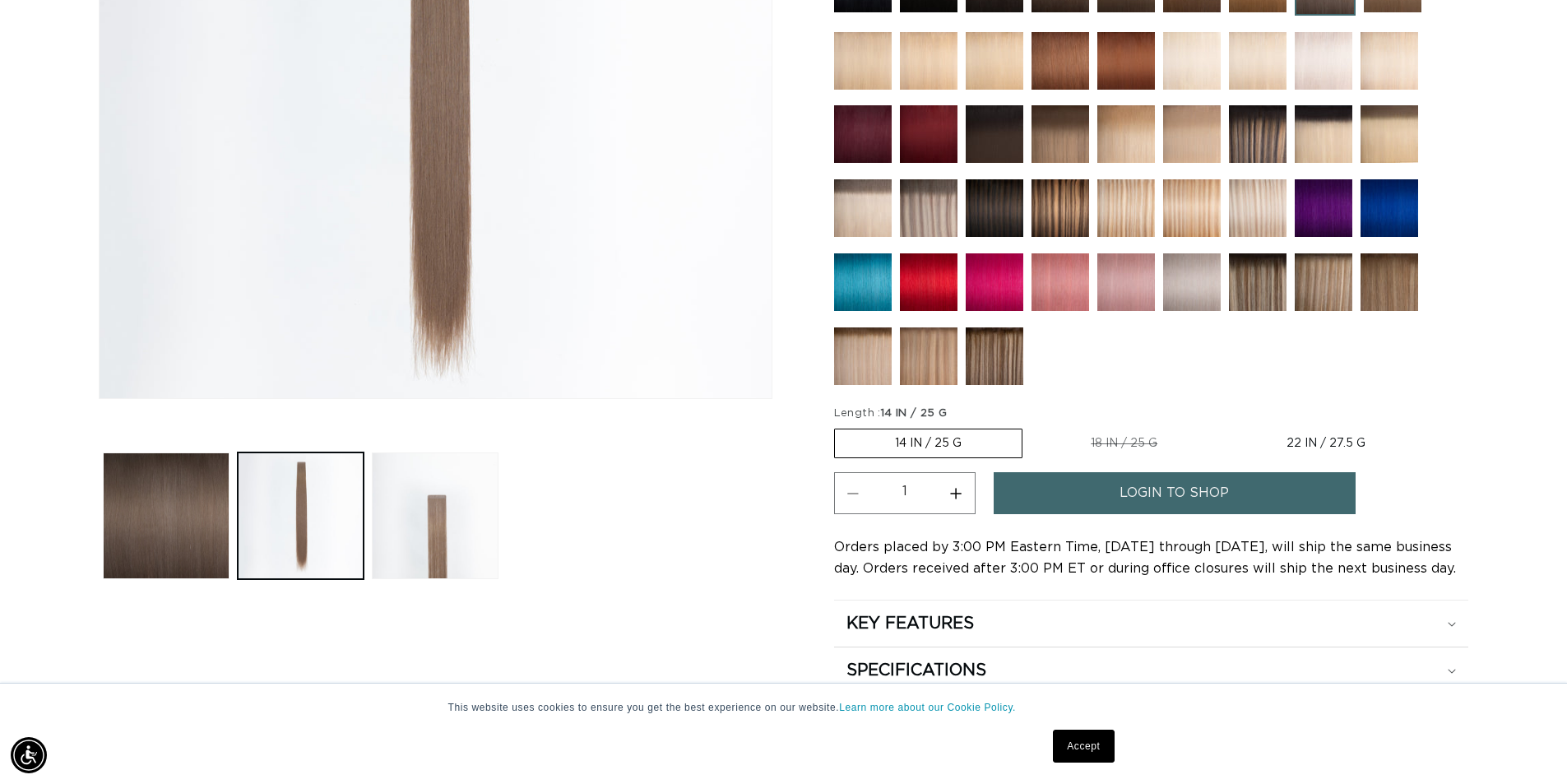
click at [1313, 430] on label "22 IN / 27.5 G Variant sold out or unavailable" at bounding box center [1326, 443] width 199 height 28
click at [1226, 425] on input "22 IN / 27.5 G Variant sold out or unavailable" at bounding box center [1225, 425] width 1 height 1
radio input "true"
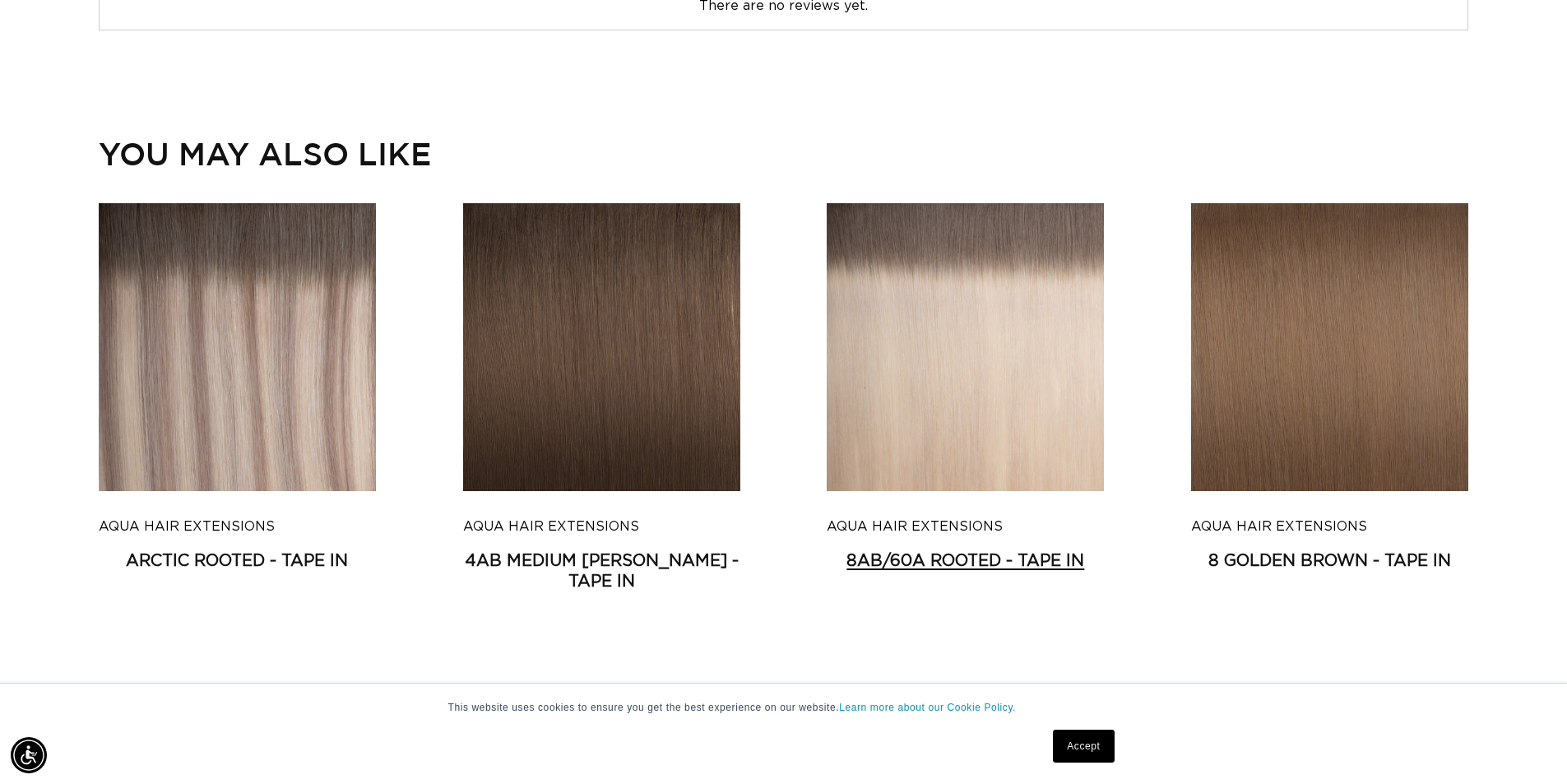
scroll to position [3681, 0]
